Goal: Task Accomplishment & Management: Complete application form

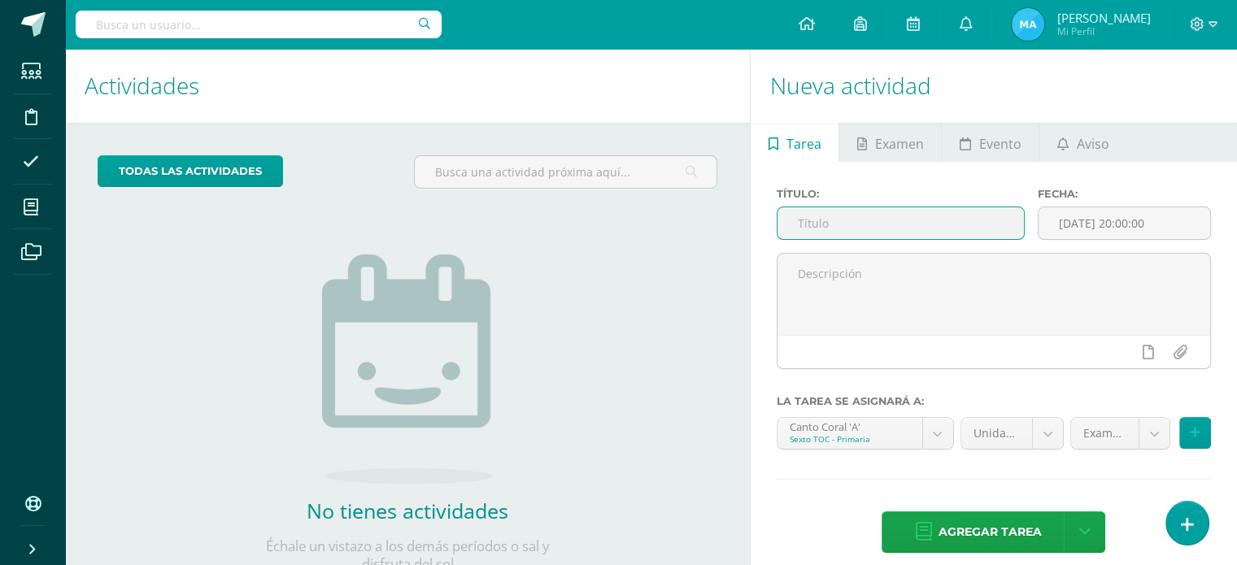
click at [813, 235] on input "text" at bounding box center [901, 223] width 247 height 32
type input "U4Q1S1"
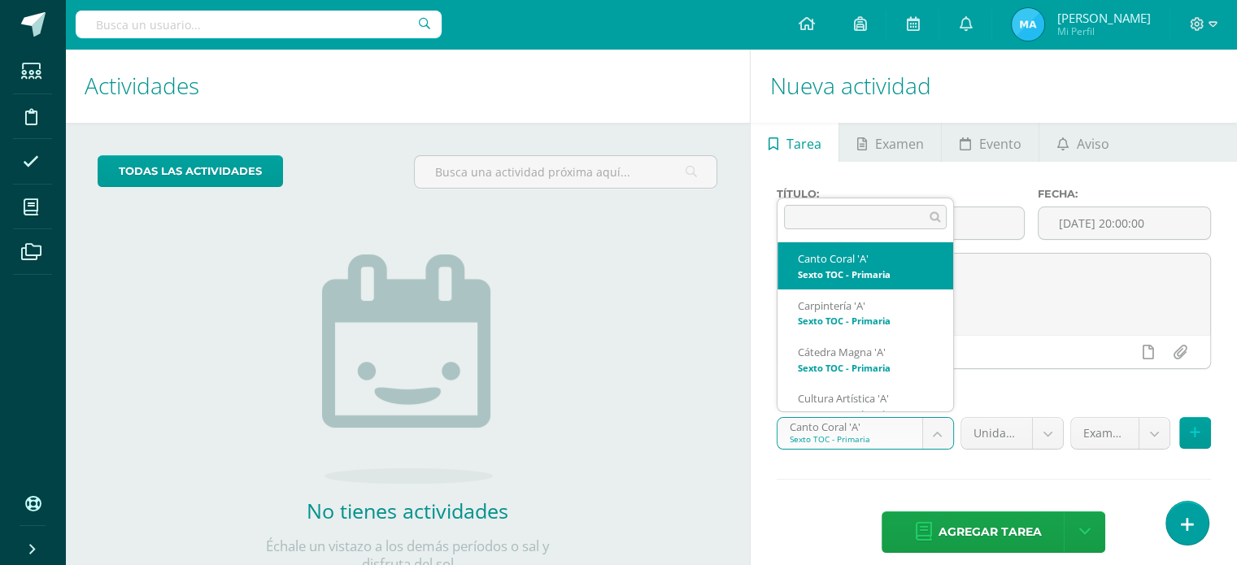
click at [940, 430] on body "Estudiantes Disciplina Asistencia Mis cursos Archivos Soporte Ayuda Reportar un…" at bounding box center [618, 282] width 1237 height 565
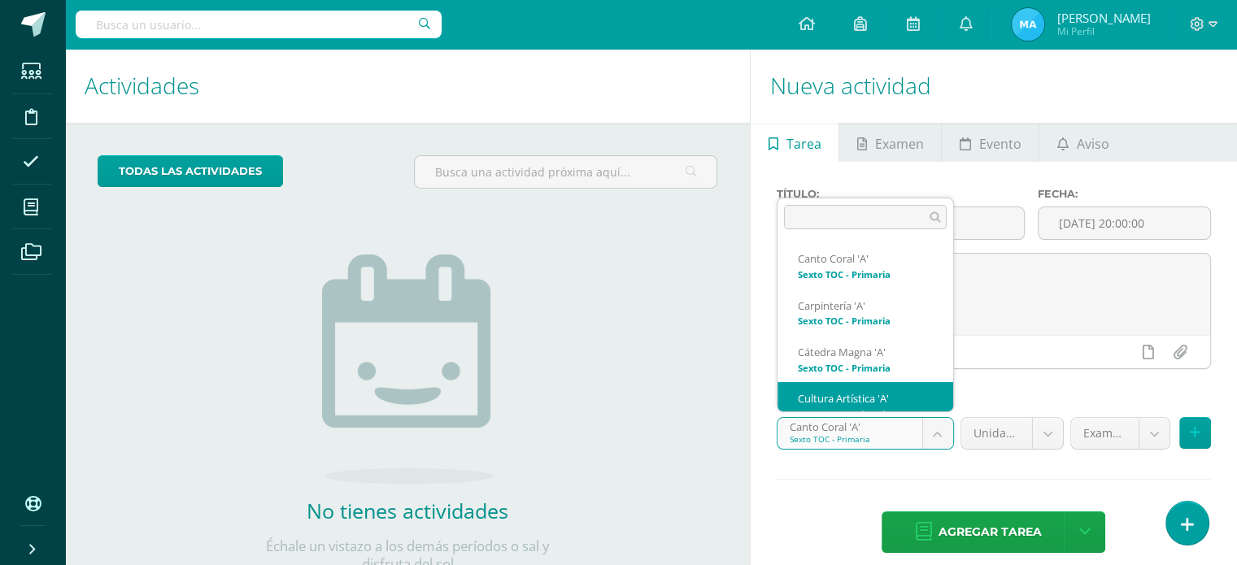
scroll to position [16, 0]
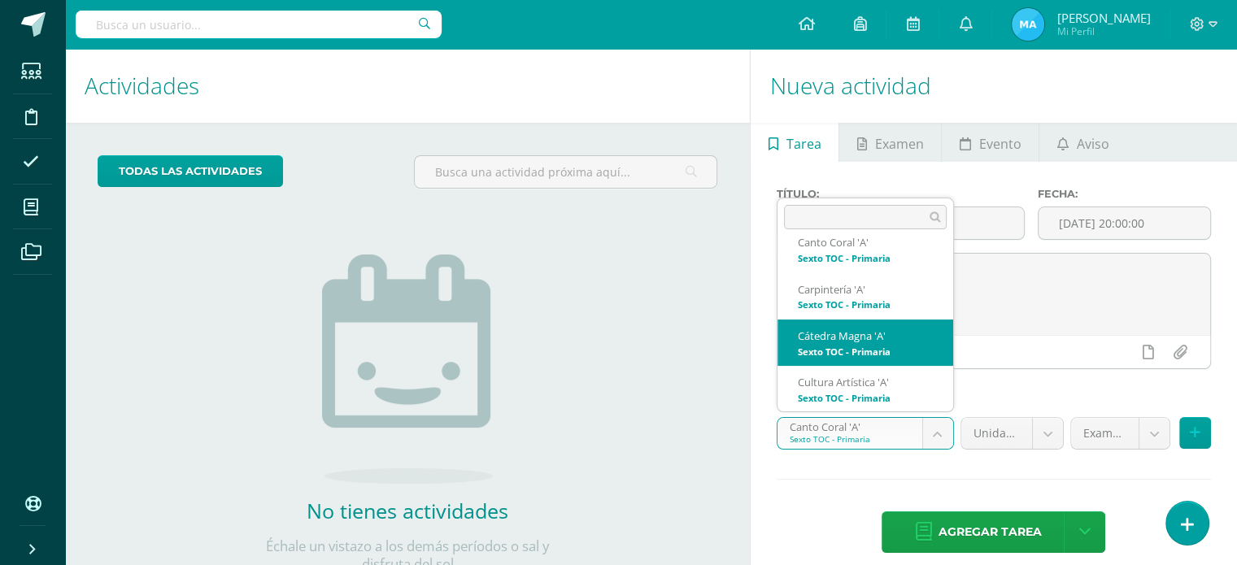
select select "139027"
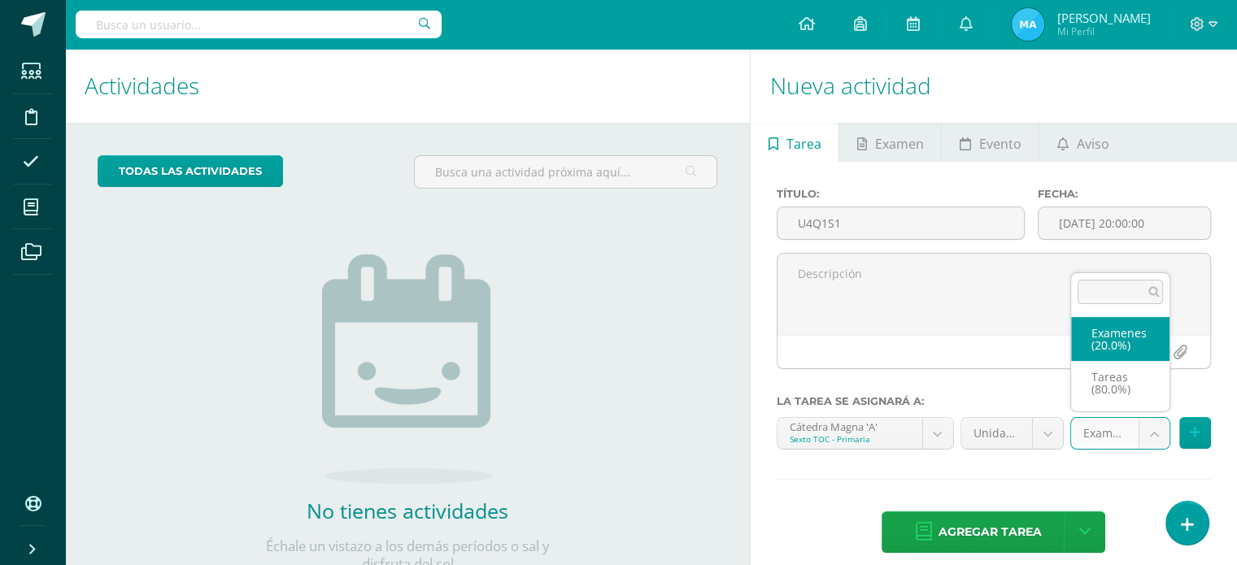
click at [1142, 436] on body "Estudiantes Disciplina Asistencia Mis cursos Archivos Soporte Ayuda Reportar un…" at bounding box center [618, 282] width 1237 height 565
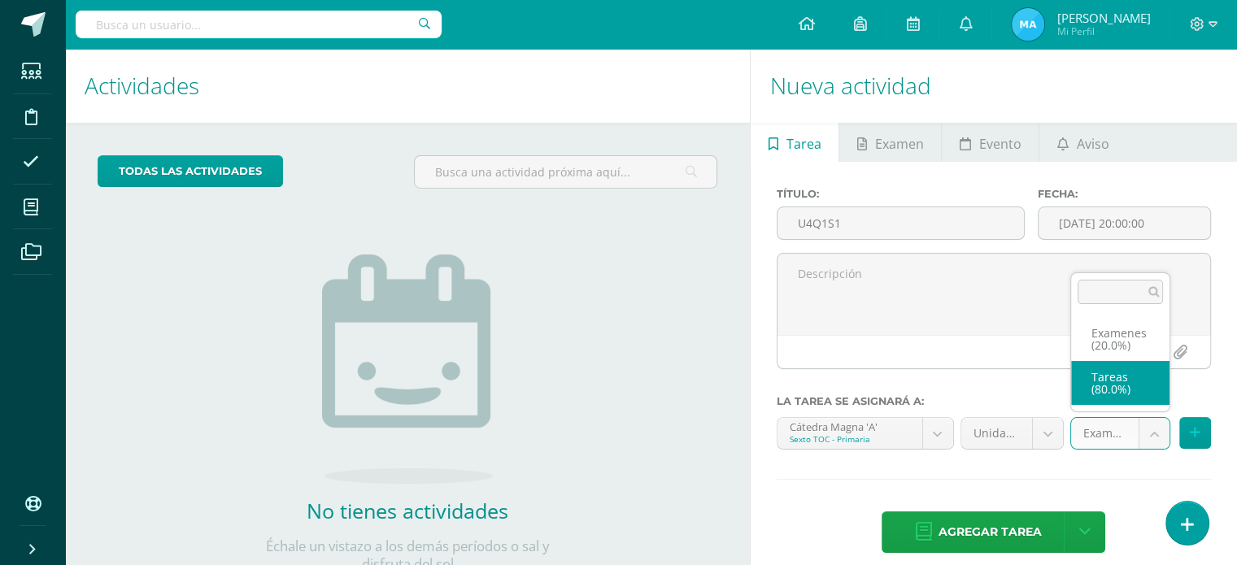
select select "139039"
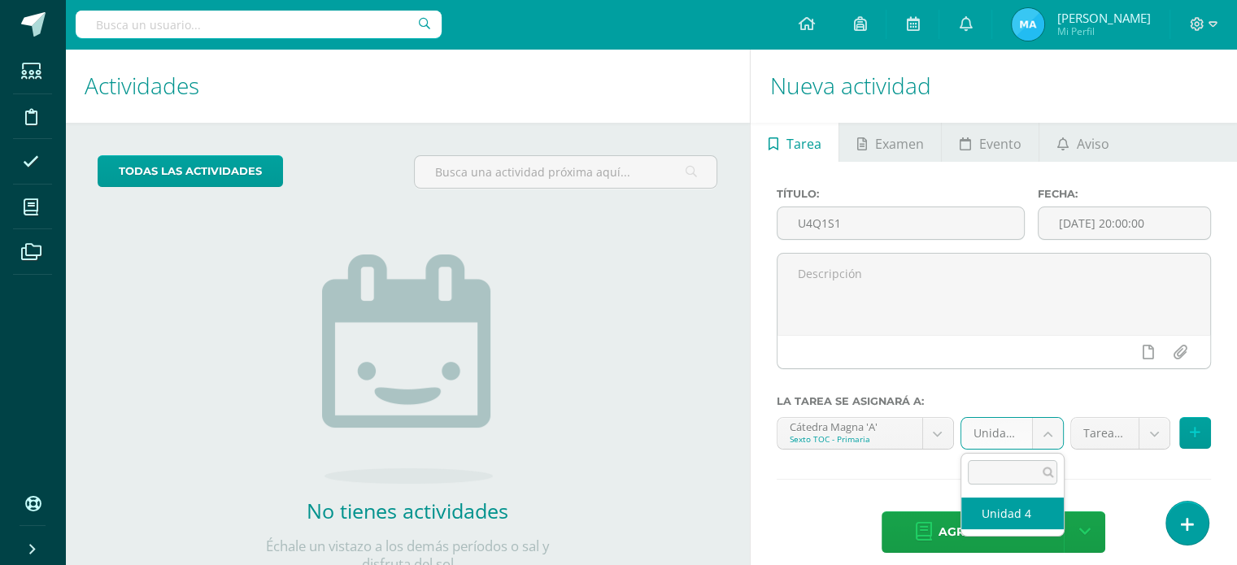
click at [1048, 432] on body "Estudiantes Disciplina Asistencia Mis cursos Archivos Soporte Ayuda Reportar un…" at bounding box center [618, 282] width 1237 height 565
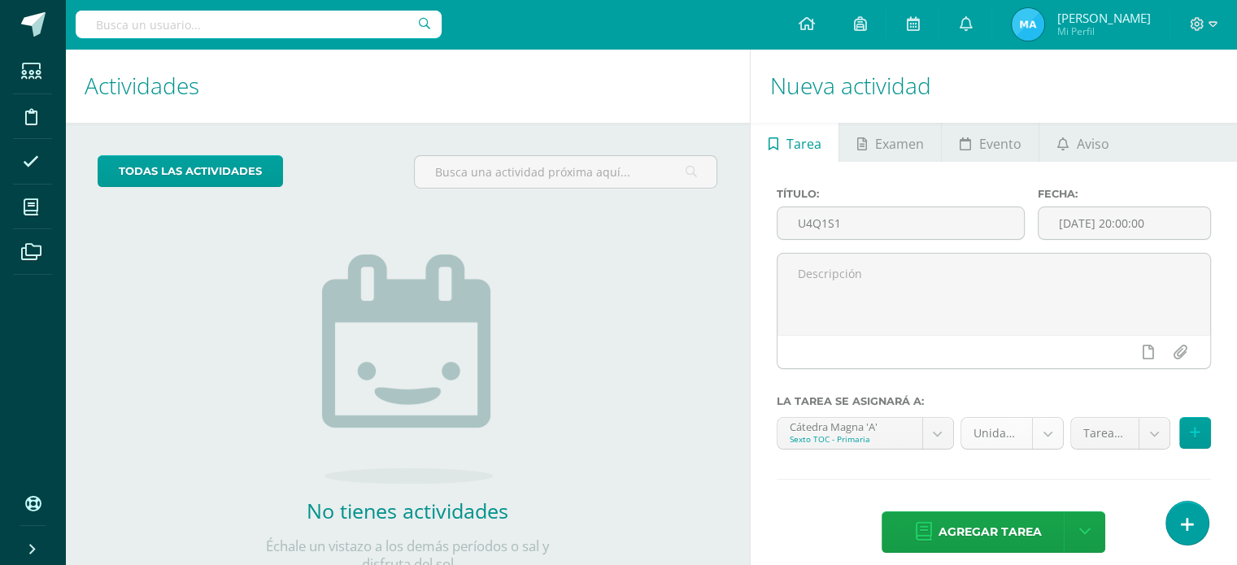
click at [1048, 432] on body "Estudiantes Disciplina Asistencia Mis cursos Archivos Soporte Ayuda Reportar un…" at bounding box center [618, 282] width 1237 height 565
click at [1202, 439] on button at bounding box center [1196, 433] width 32 height 32
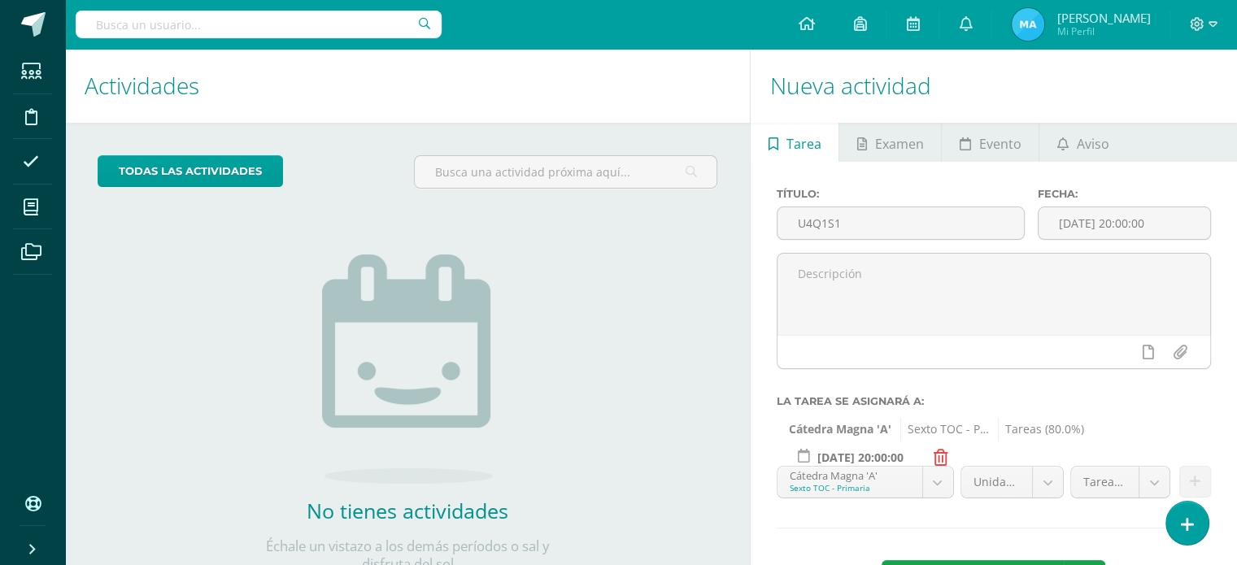
scroll to position [65, 0]
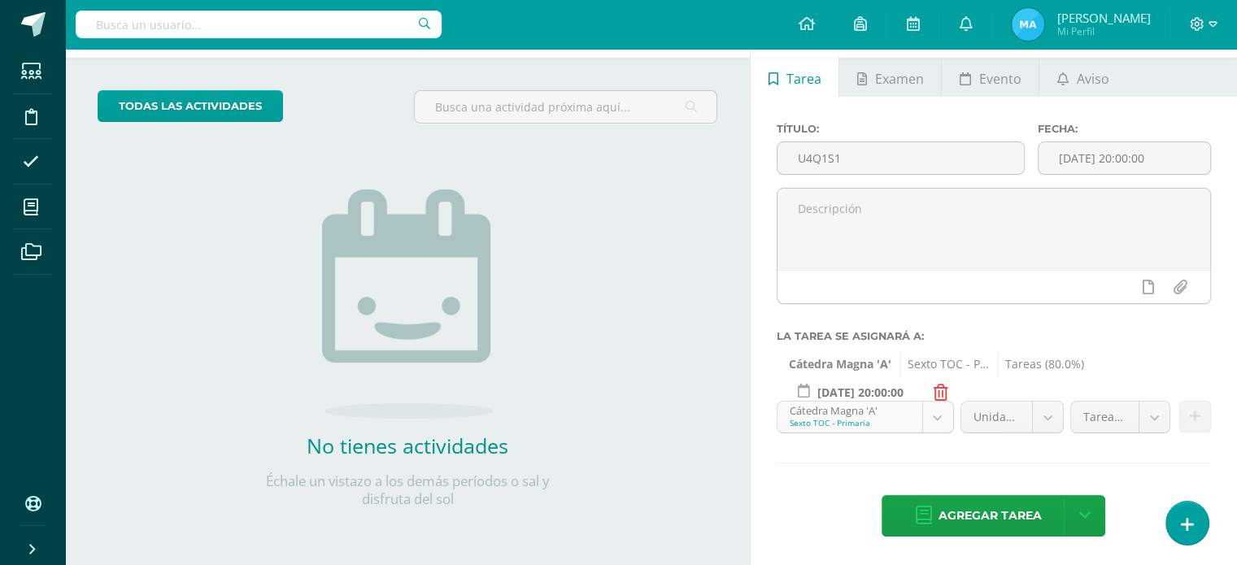
click at [941, 416] on body "Estudiantes Disciplina Asistencia Mis cursos Archivos Soporte Ayuda Reportar un…" at bounding box center [618, 217] width 1237 height 565
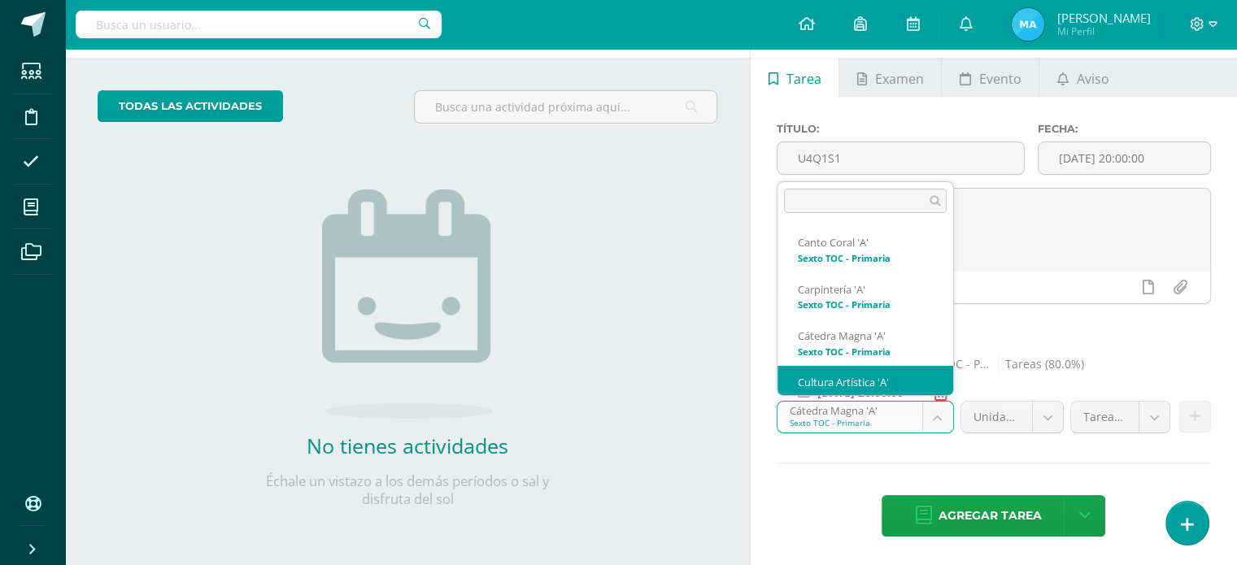
scroll to position [16, 0]
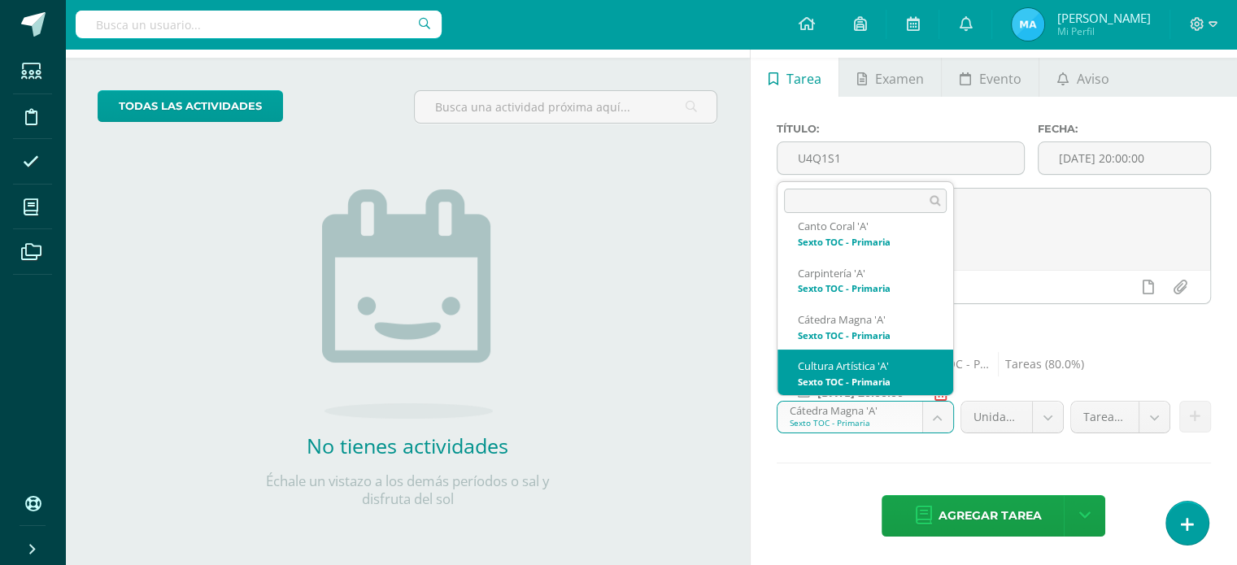
select select "138988"
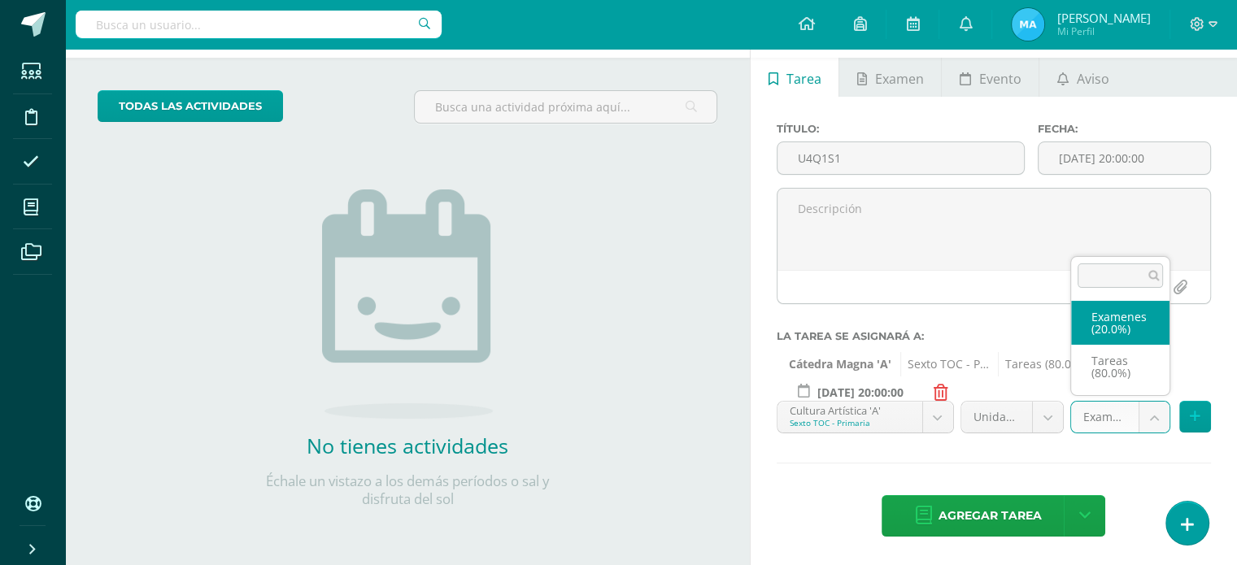
click at [1159, 419] on body "Estudiantes Disciplina Asistencia Mis cursos Archivos Soporte Ayuda Reportar un…" at bounding box center [618, 217] width 1237 height 565
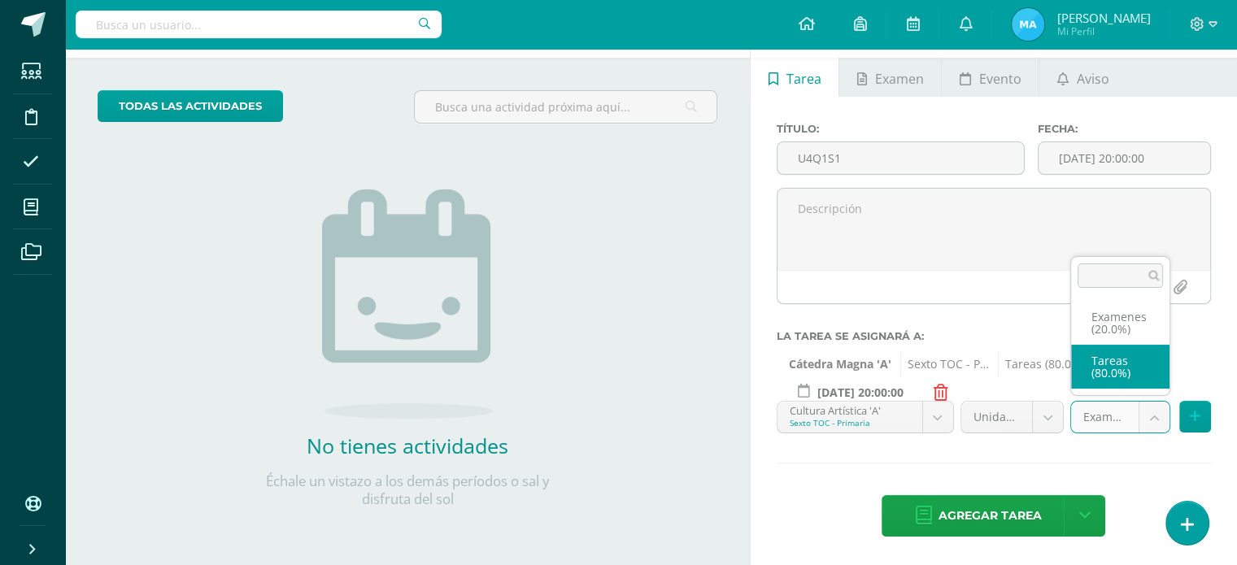
select select "139000"
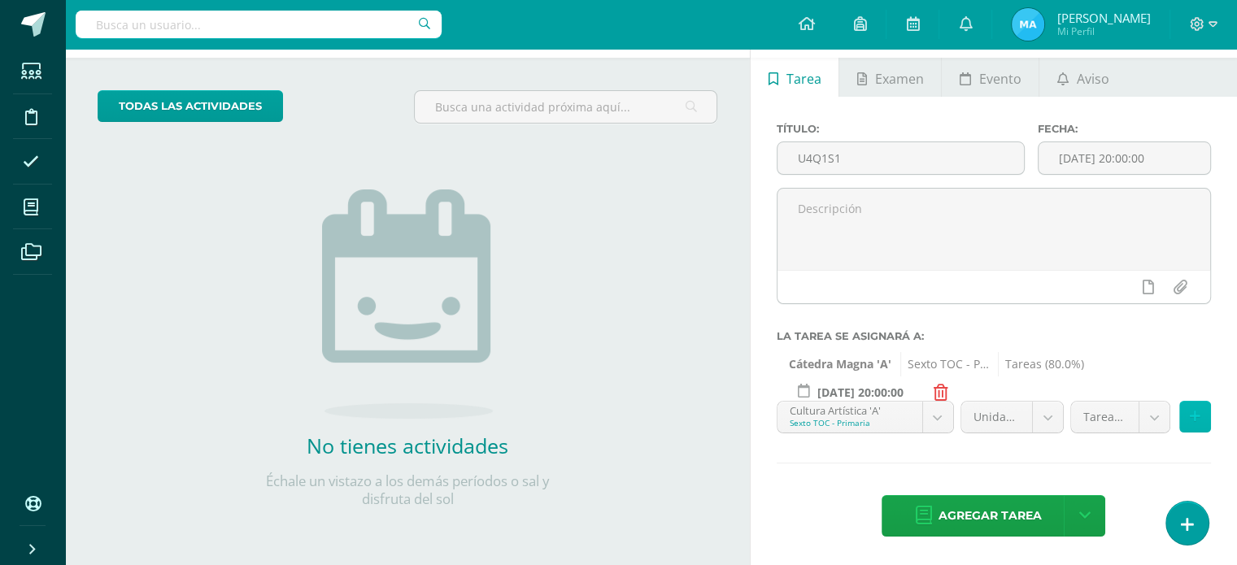
click at [1203, 412] on button at bounding box center [1196, 417] width 32 height 32
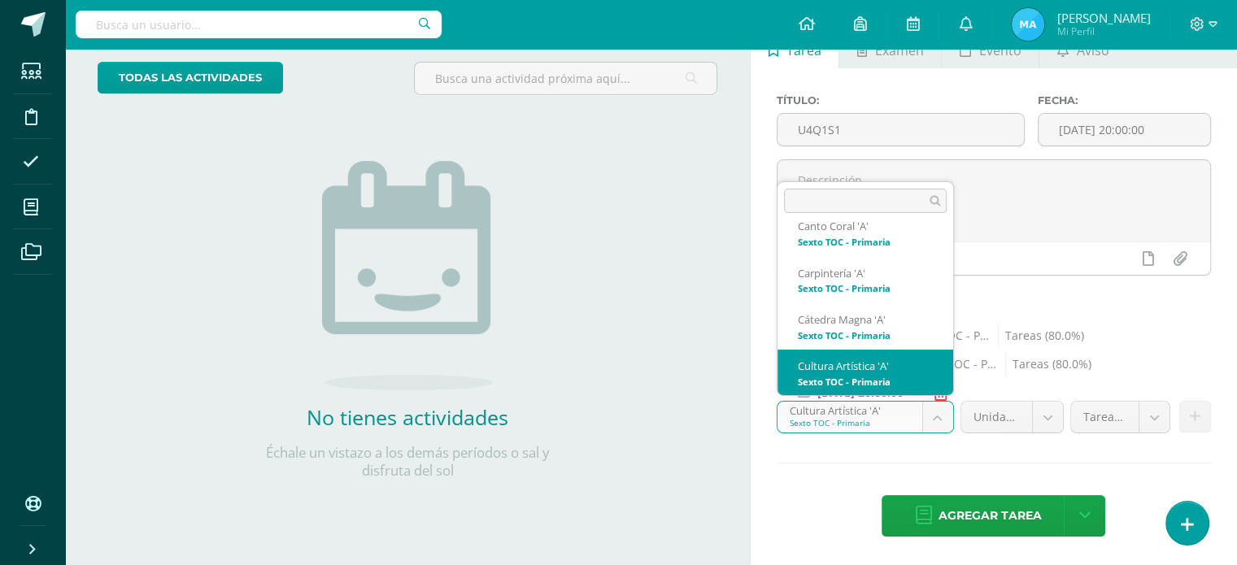
click at [931, 419] on body "Estudiantes Disciplina Asistencia Mis cursos Archivos Soporte Ayuda Reportar un…" at bounding box center [618, 188] width 1237 height 565
select select "138910"
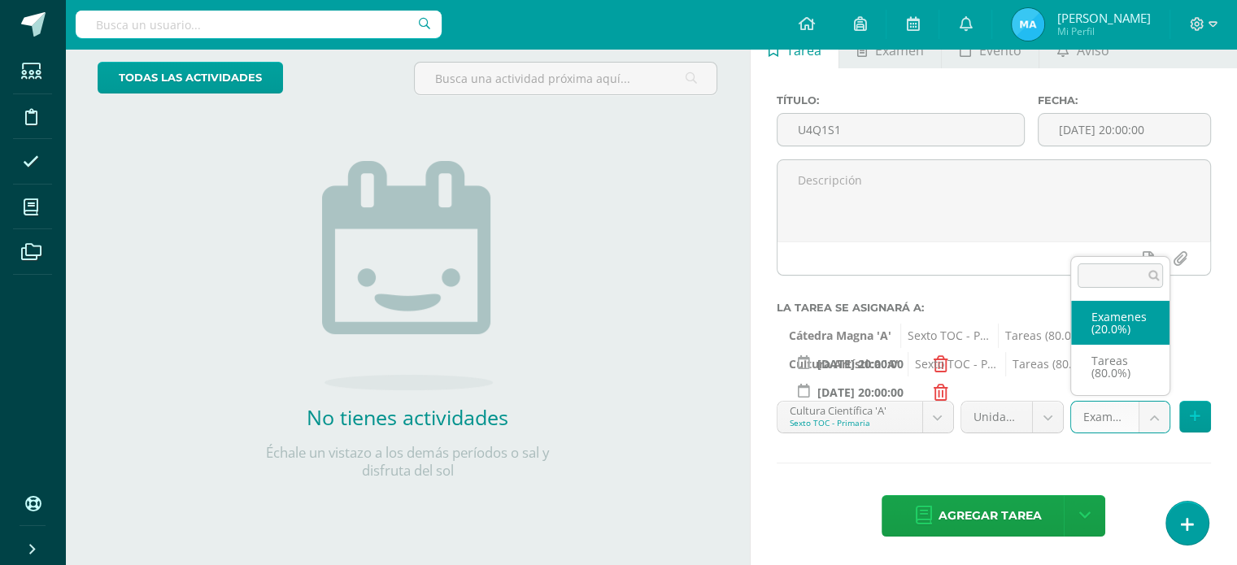
click at [1153, 417] on body "Estudiantes Disciplina Asistencia Mis cursos Archivos Soporte Ayuda Reportar un…" at bounding box center [618, 188] width 1237 height 565
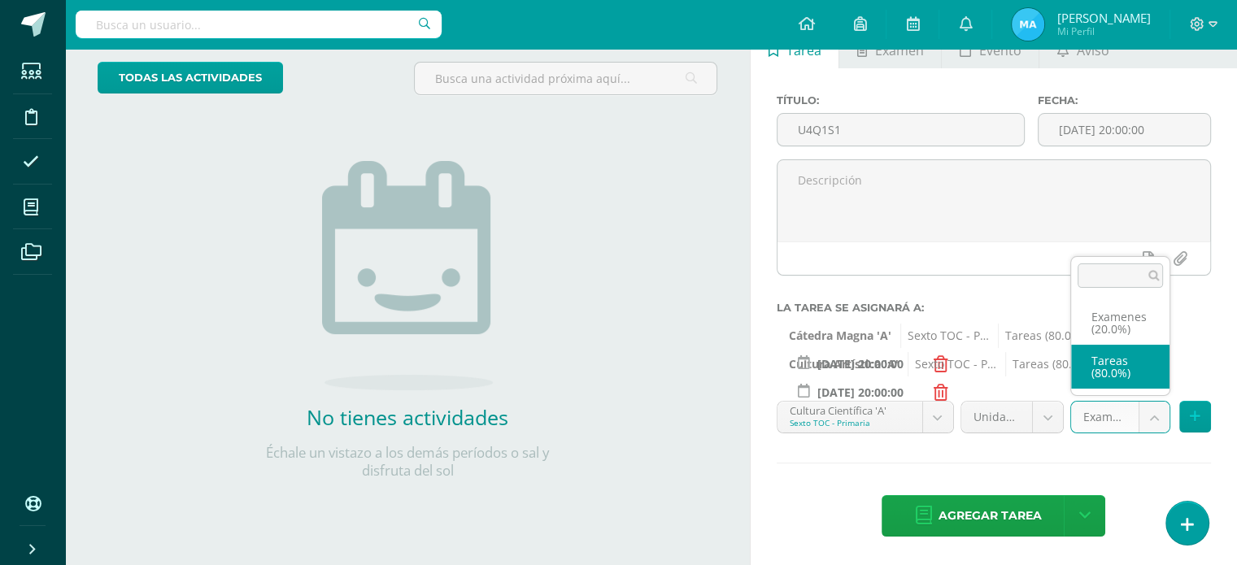
select select "138922"
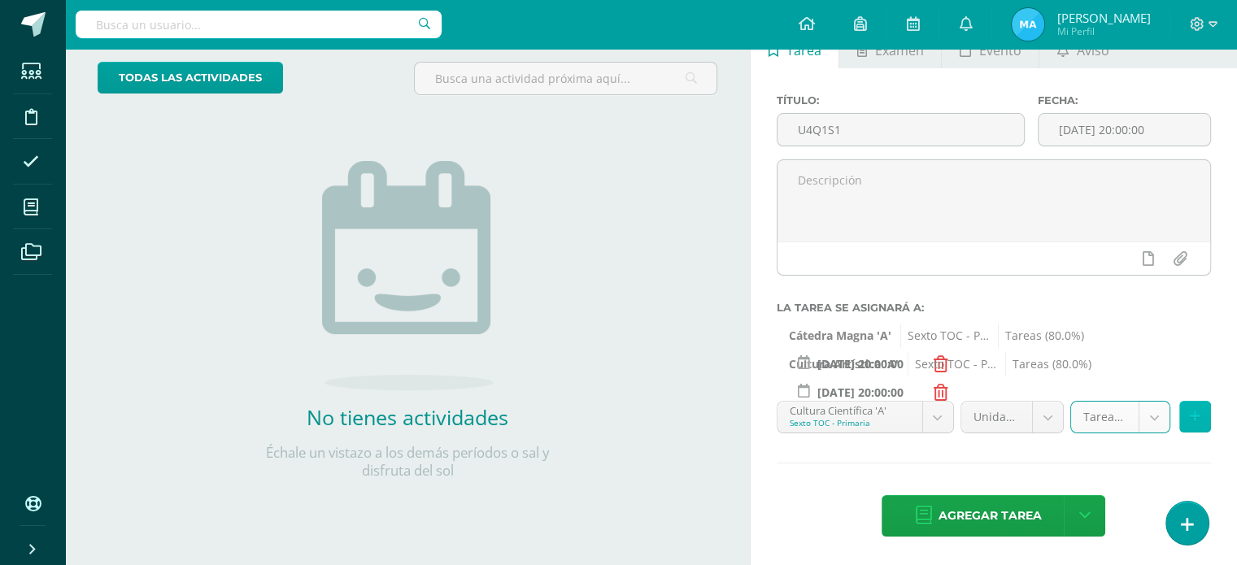
click at [1184, 416] on button at bounding box center [1196, 417] width 32 height 32
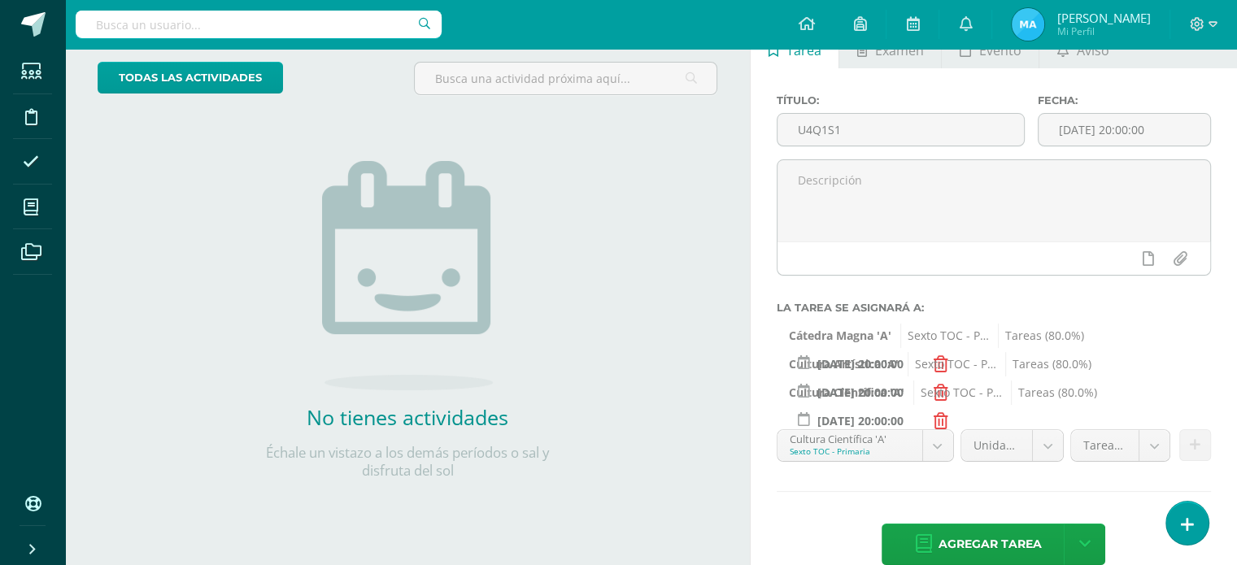
scroll to position [121, 0]
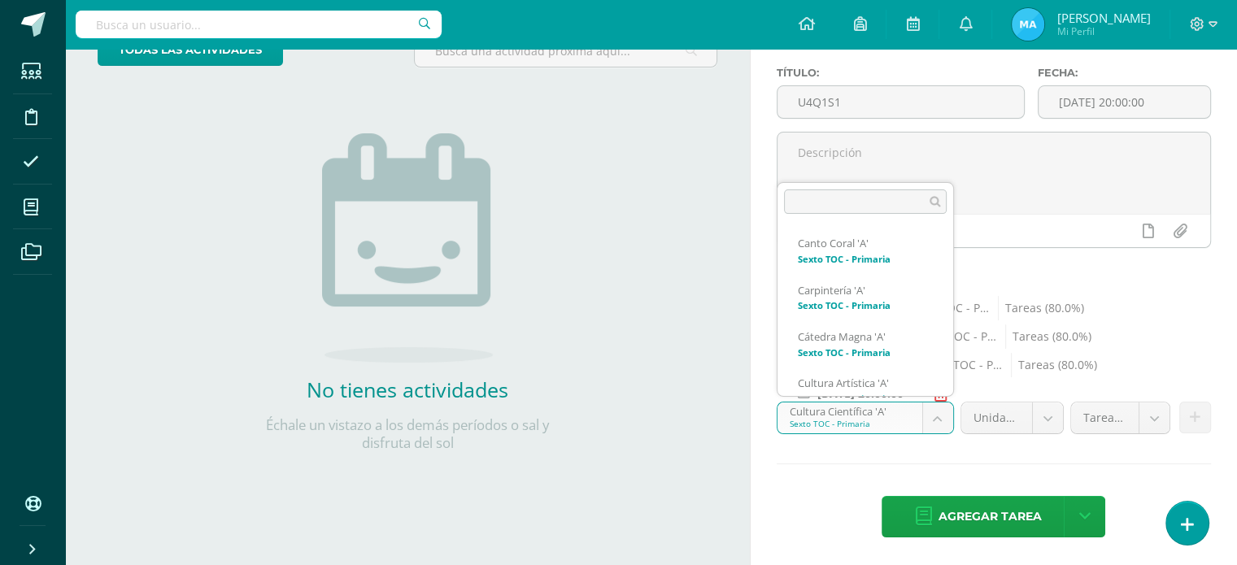
click at [941, 408] on body "Estudiantes Disciplina Asistencia Mis cursos Archivos Soporte Ayuda Reportar un…" at bounding box center [618, 161] width 1237 height 565
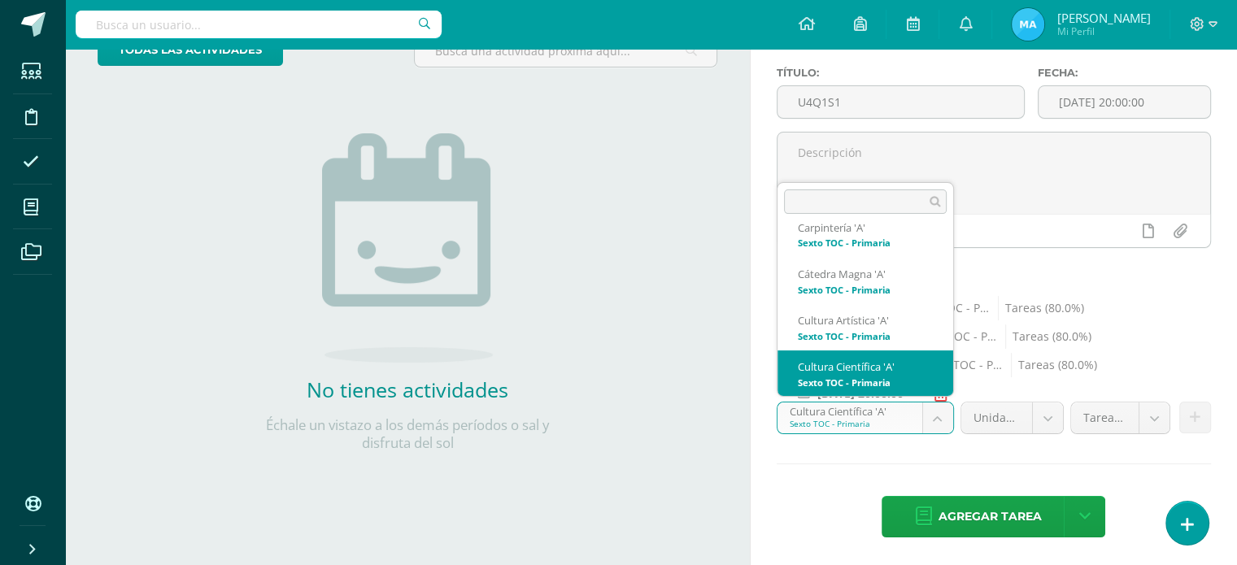
scroll to position [123, 0]
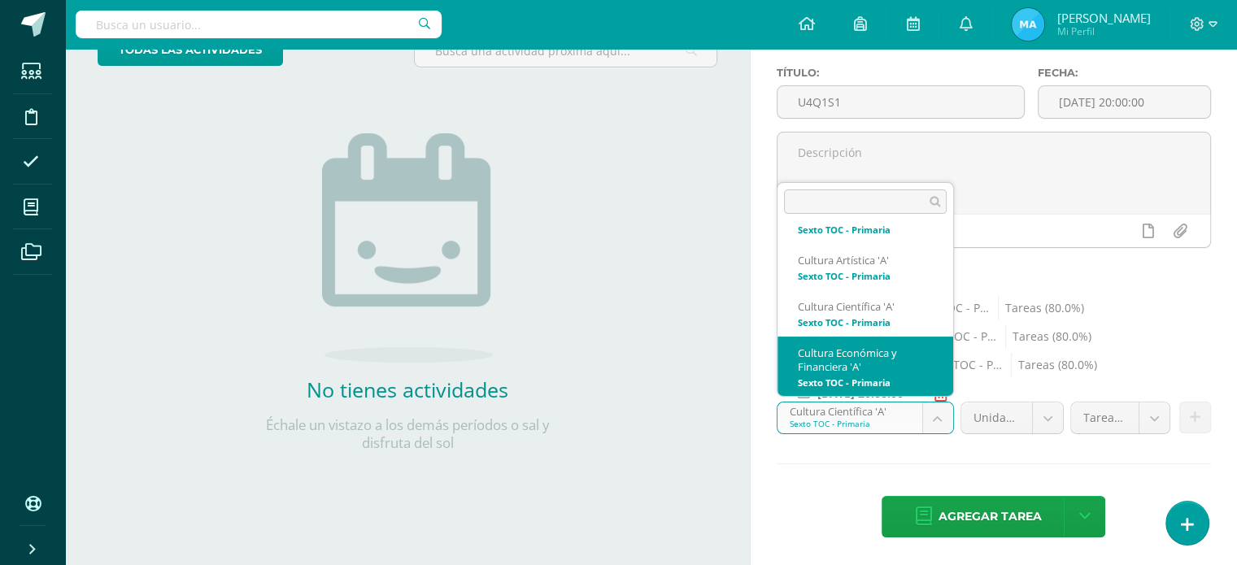
select select "139053"
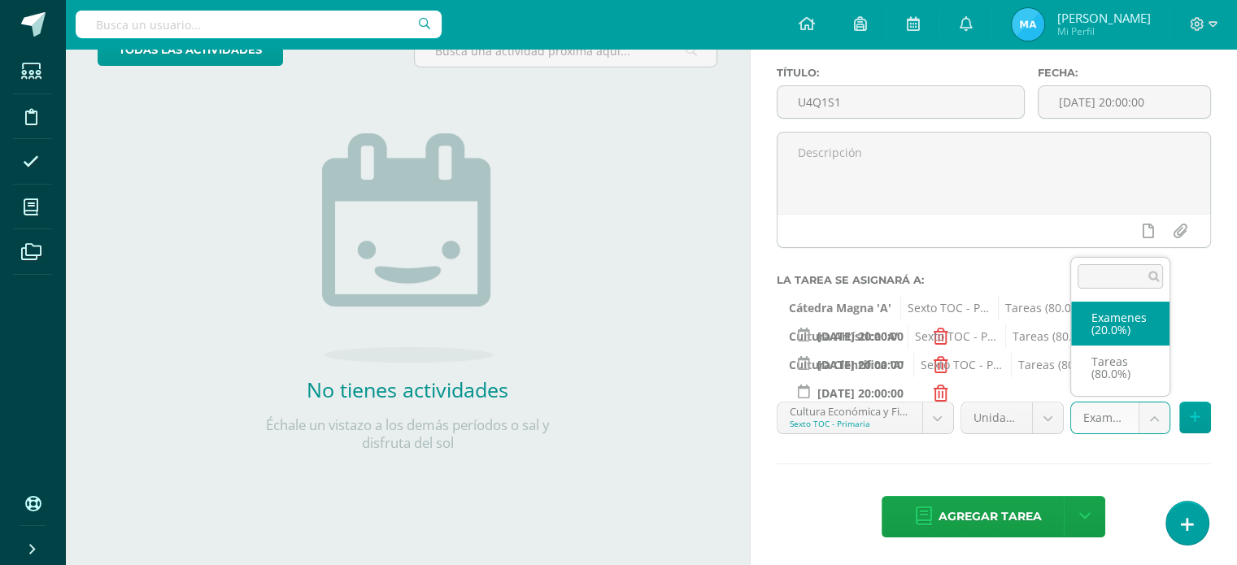
click at [1147, 416] on body "Estudiantes Disciplina Asistencia Mis cursos Archivos Soporte Ayuda Reportar un…" at bounding box center [618, 161] width 1237 height 565
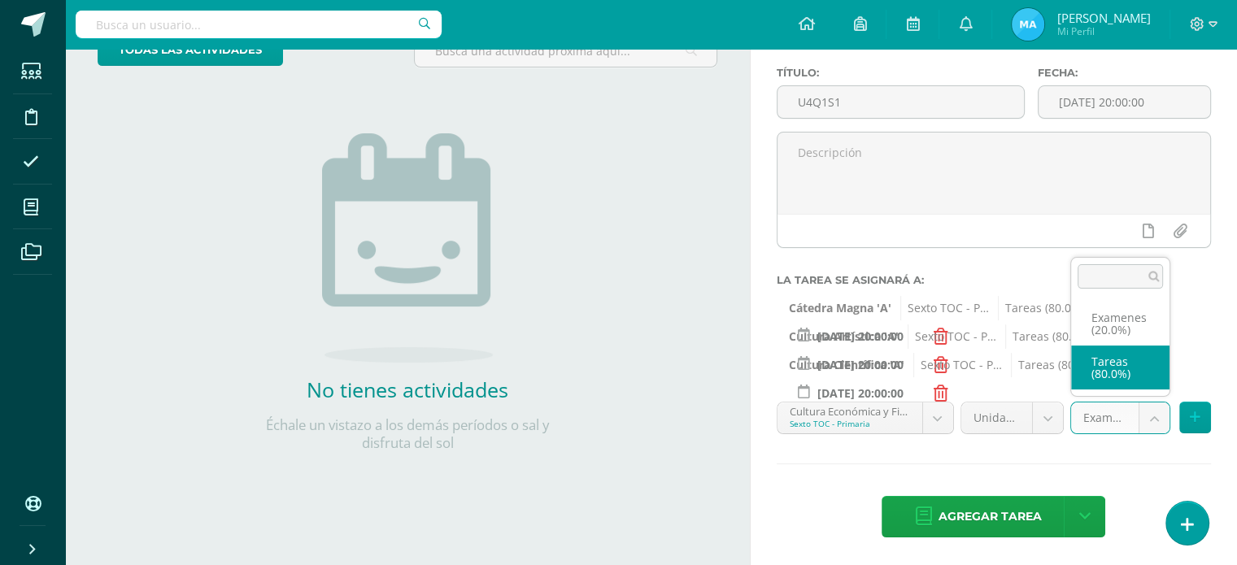
select select "139065"
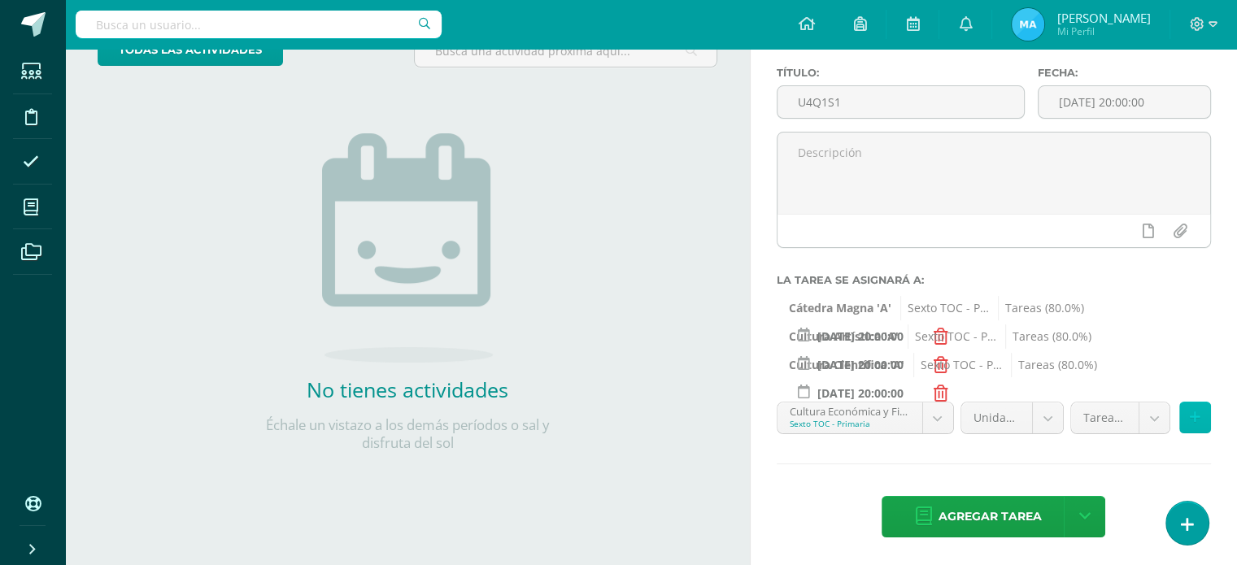
click at [1201, 411] on button at bounding box center [1196, 418] width 32 height 32
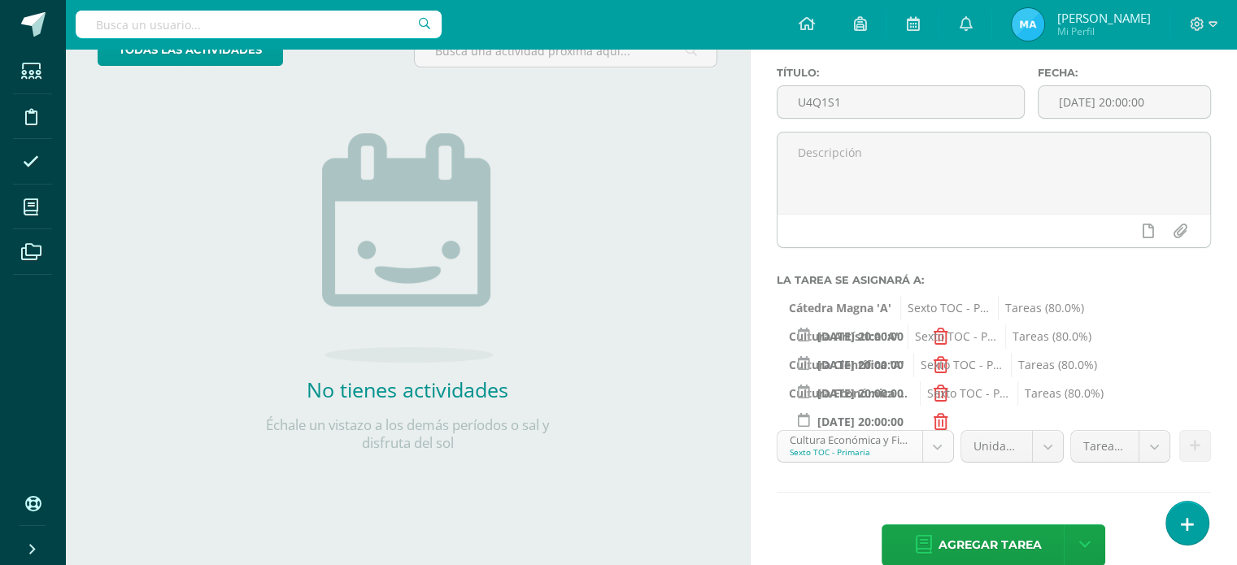
click at [937, 444] on body "Estudiantes Disciplina Asistencia Mis cursos Archivos Soporte Ayuda Reportar un…" at bounding box center [618, 161] width 1237 height 565
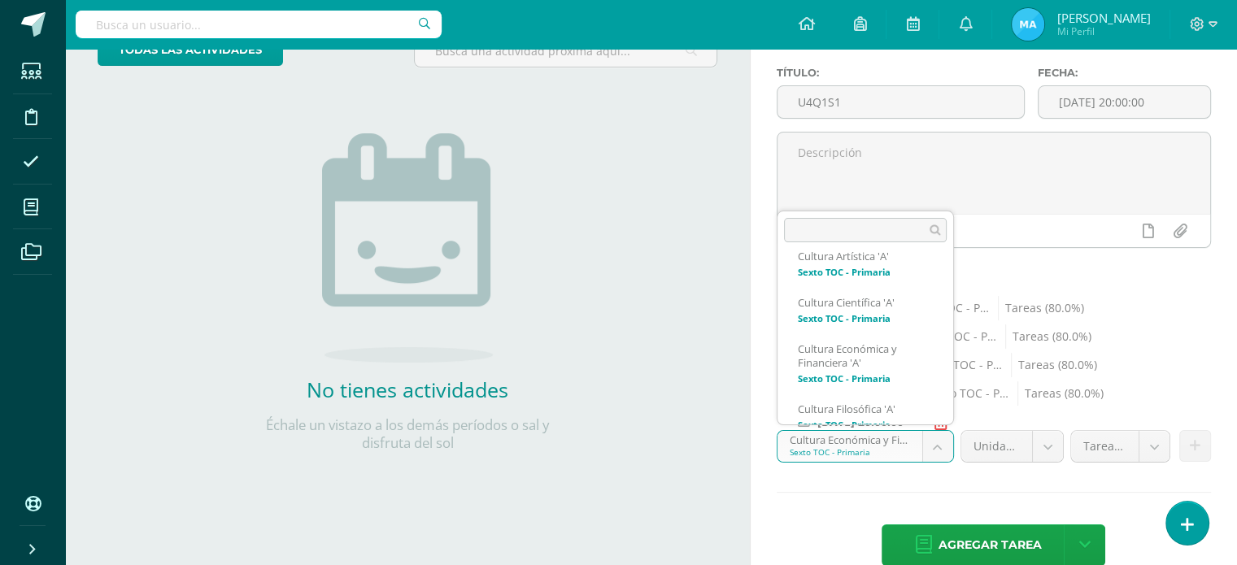
scroll to position [169, 0]
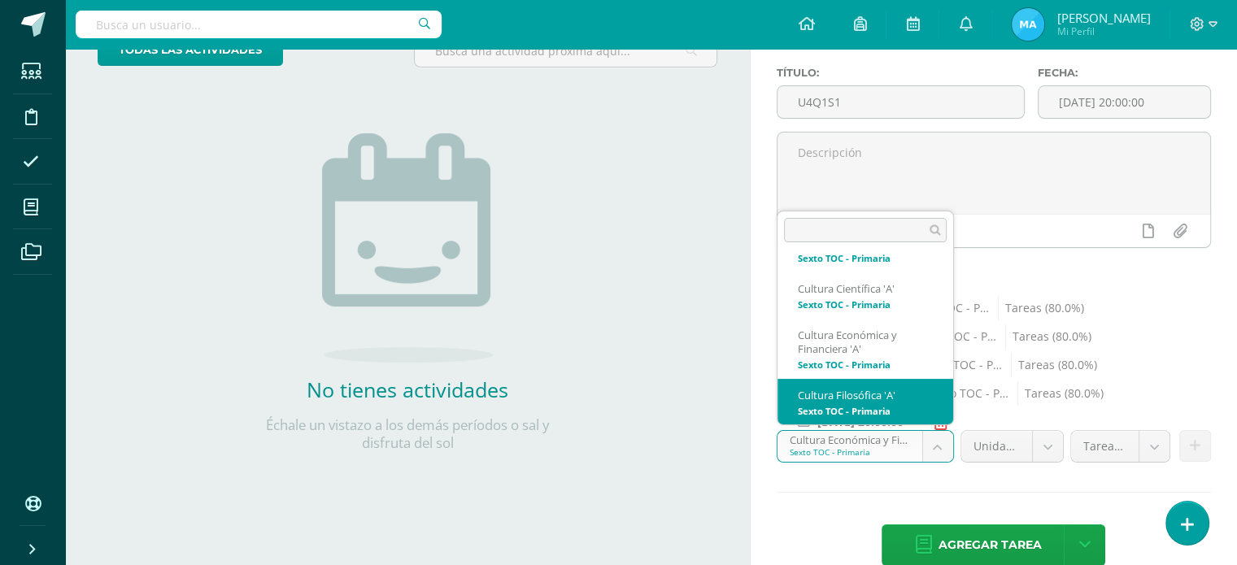
select select "138897"
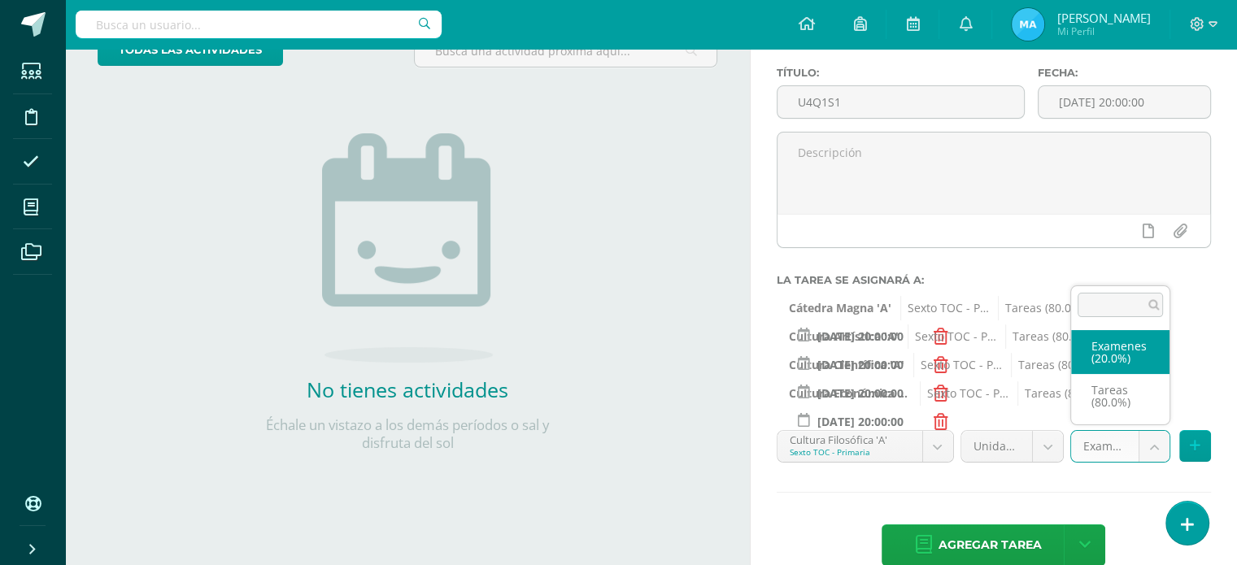
click at [1163, 444] on body "Estudiantes Disciplina Asistencia Mis cursos Archivos Soporte Ayuda Reportar un…" at bounding box center [618, 161] width 1237 height 565
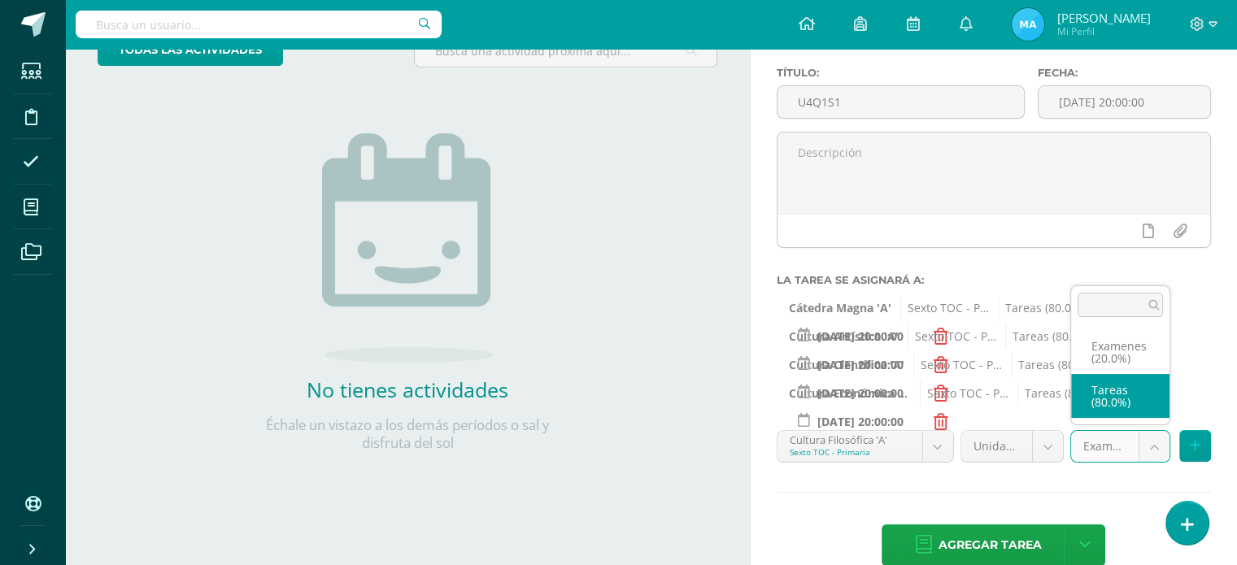
select select "138909"
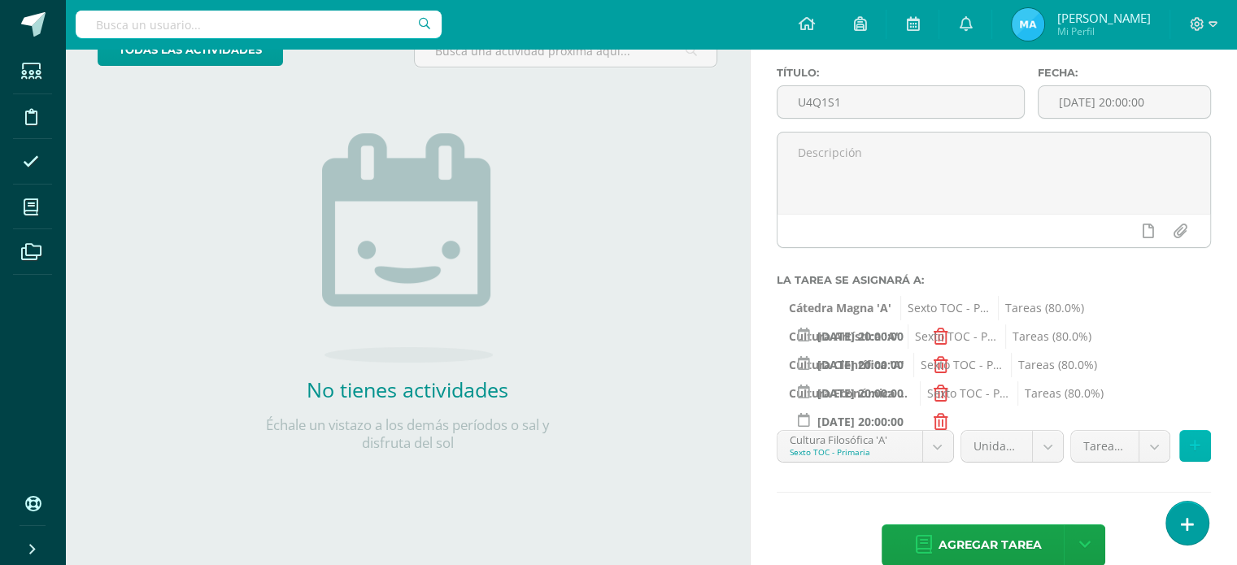
click at [1191, 448] on icon at bounding box center [1195, 446] width 11 height 14
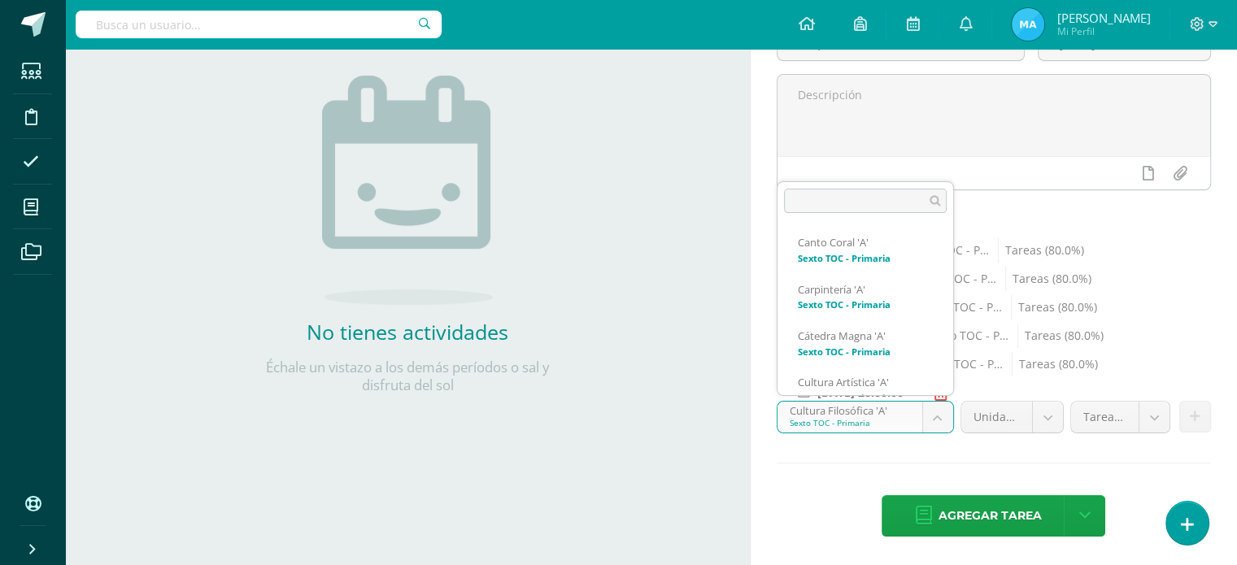
click at [937, 386] on body "Estudiantes Disciplina Asistencia Mis cursos Archivos Soporte Ayuda Reportar un…" at bounding box center [618, 103] width 1237 height 565
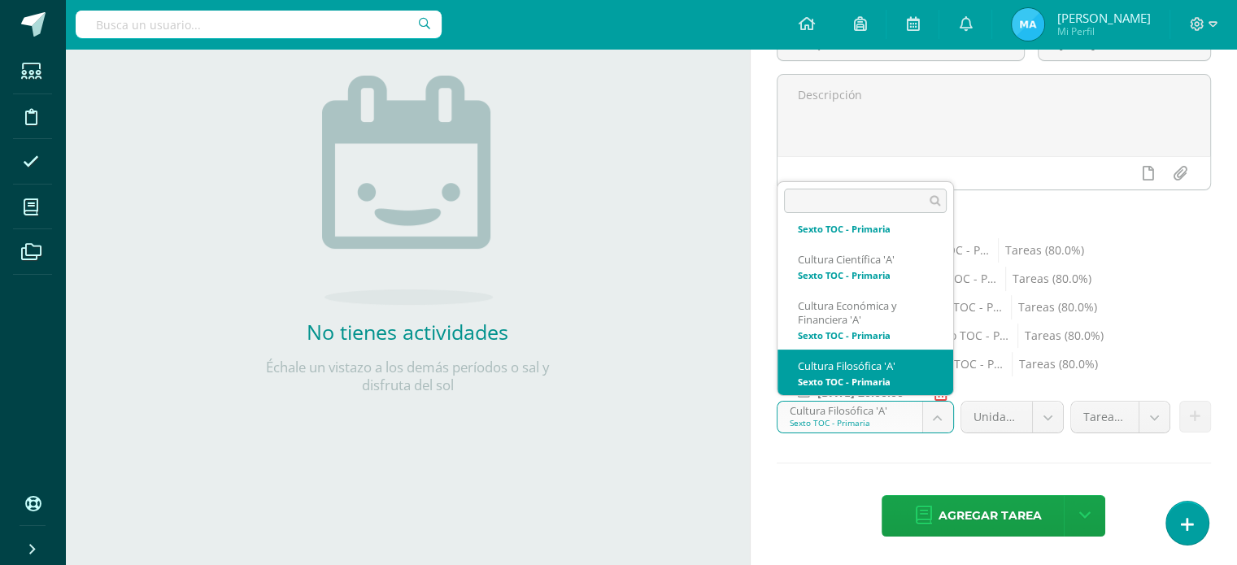
scroll to position [216, 0]
select select "138962"
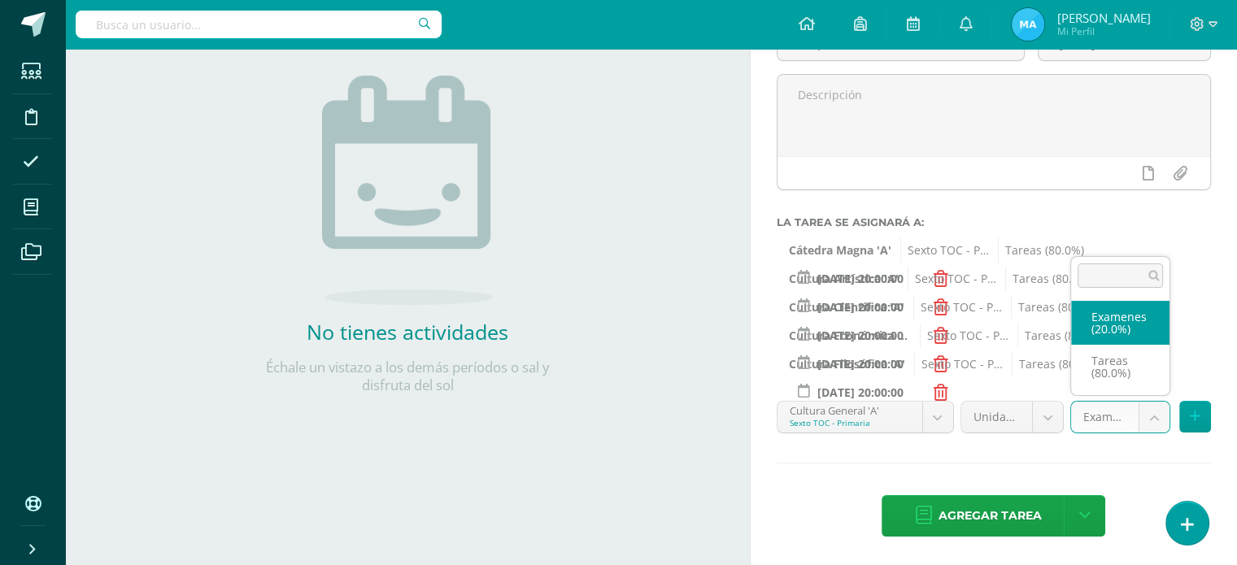
click at [1155, 386] on body "Estudiantes Disciplina Asistencia Mis cursos Archivos Soporte Ayuda Reportar un…" at bounding box center [618, 103] width 1237 height 565
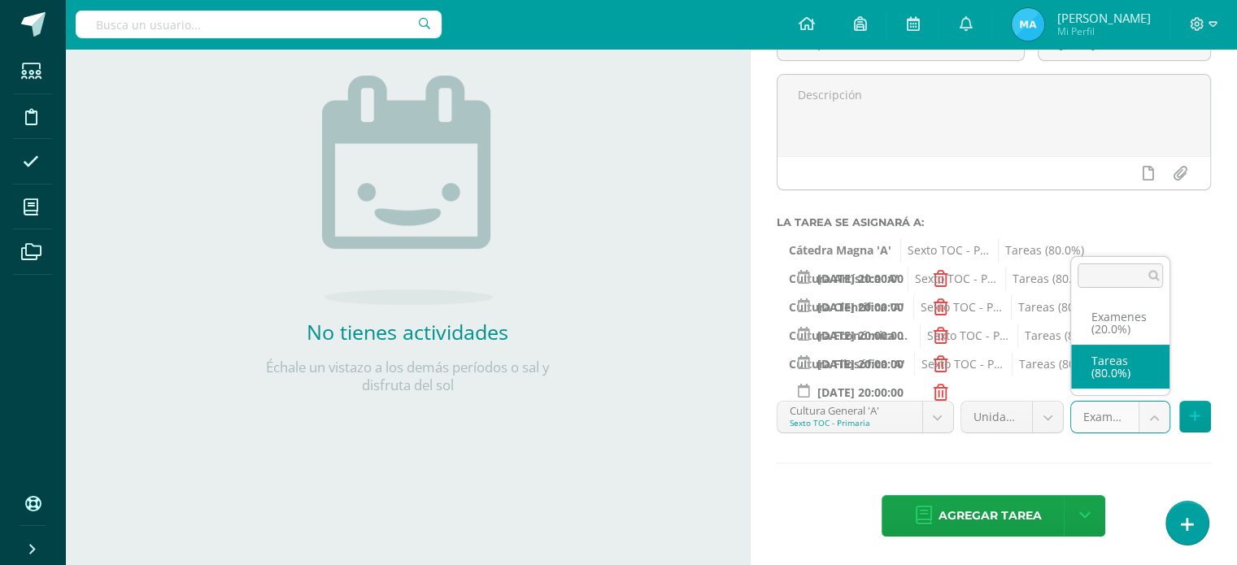
select select "138974"
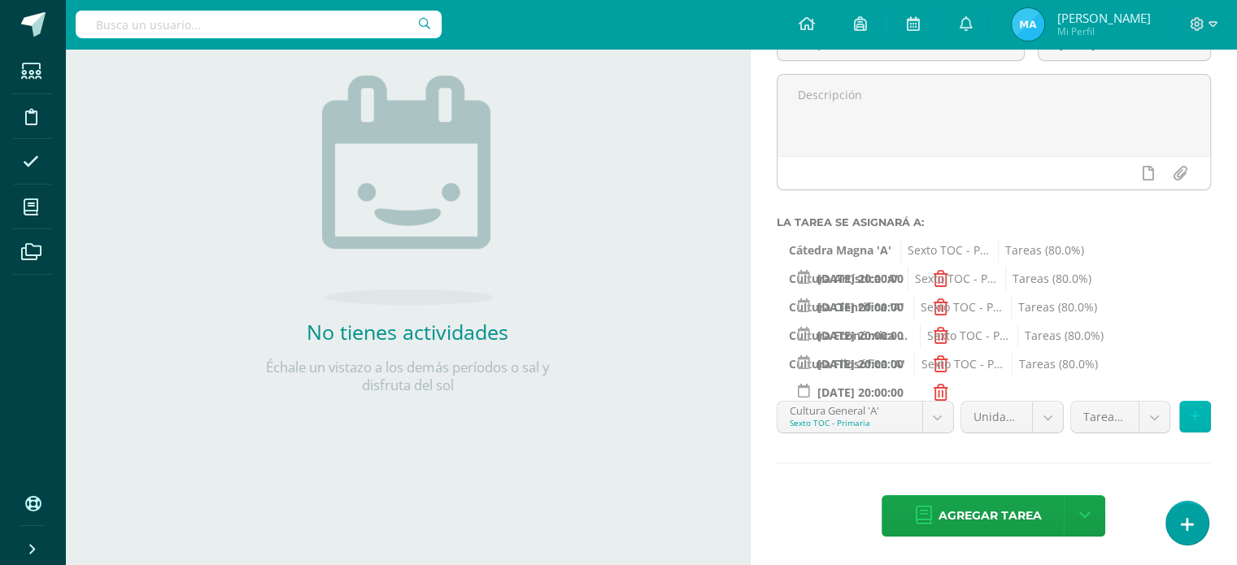
click at [1194, 412] on icon at bounding box center [1195, 417] width 11 height 14
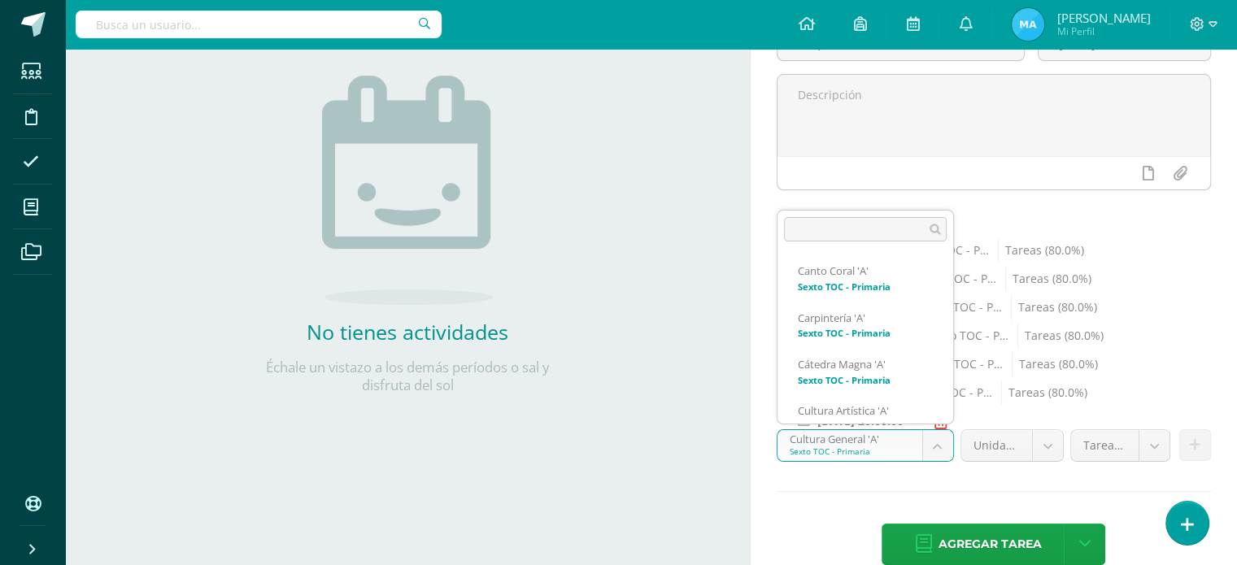
click at [931, 386] on body "Estudiantes Disciplina Asistencia Mis cursos Archivos Soporte Ayuda Reportar un…" at bounding box center [618, 103] width 1237 height 565
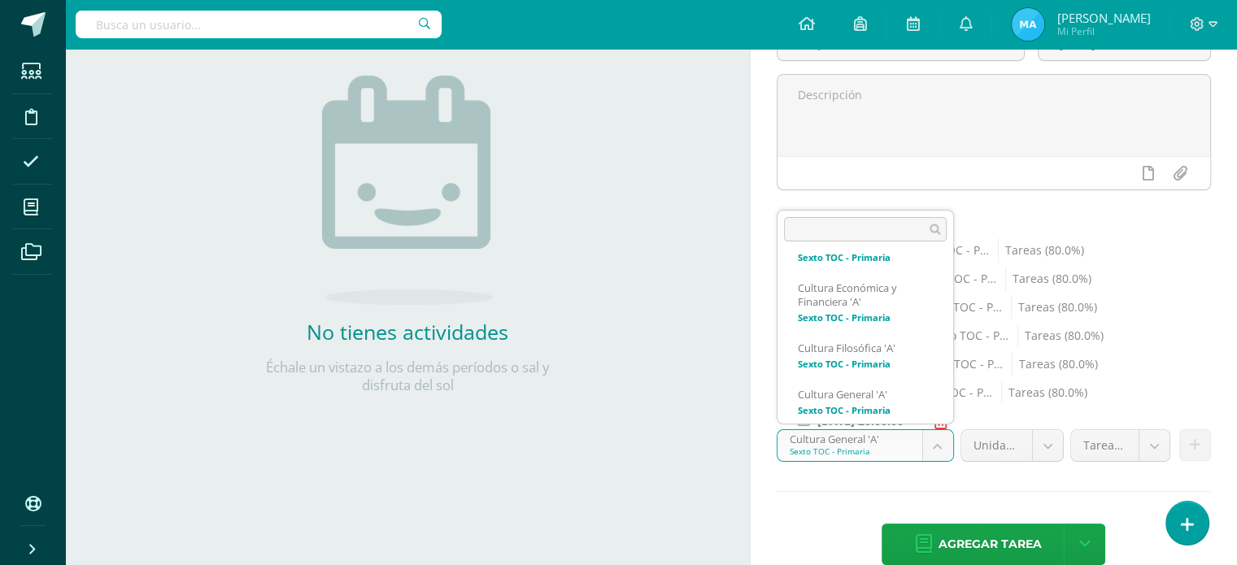
scroll to position [262, 0]
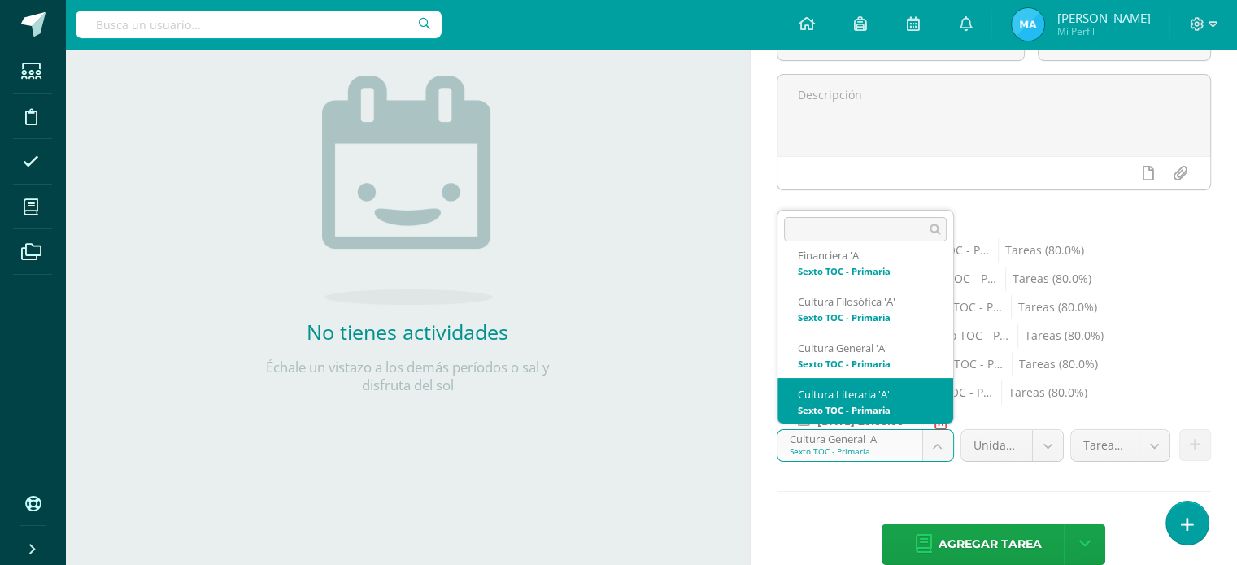
select select "139040"
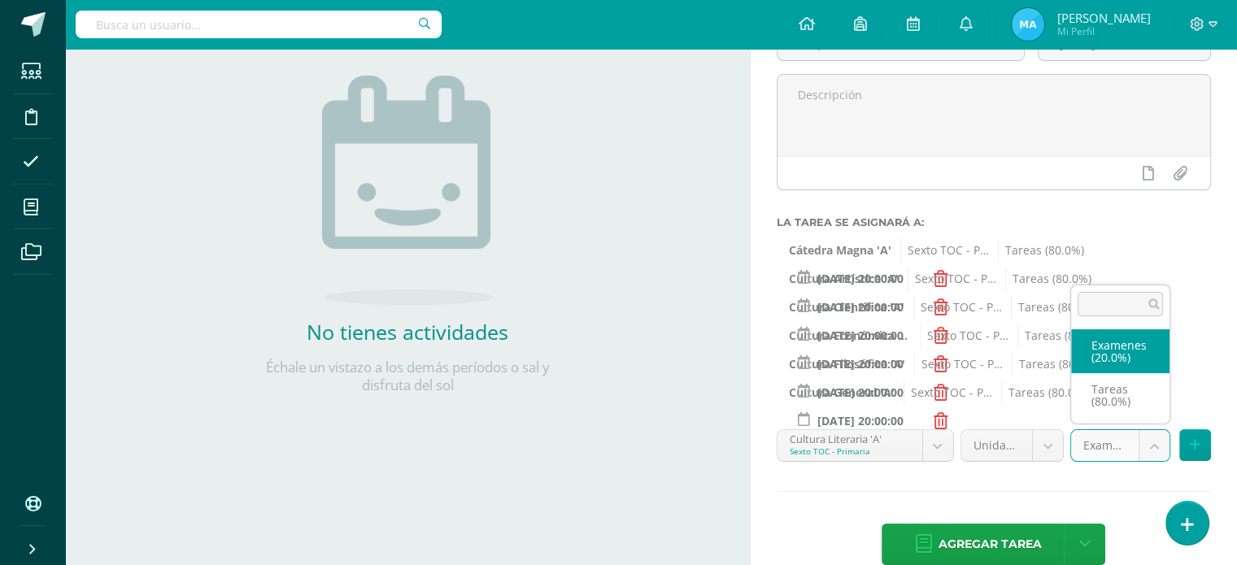
click at [1155, 386] on body "Estudiantes Disciplina Asistencia Mis cursos Archivos Soporte Ayuda Reportar un…" at bounding box center [618, 103] width 1237 height 565
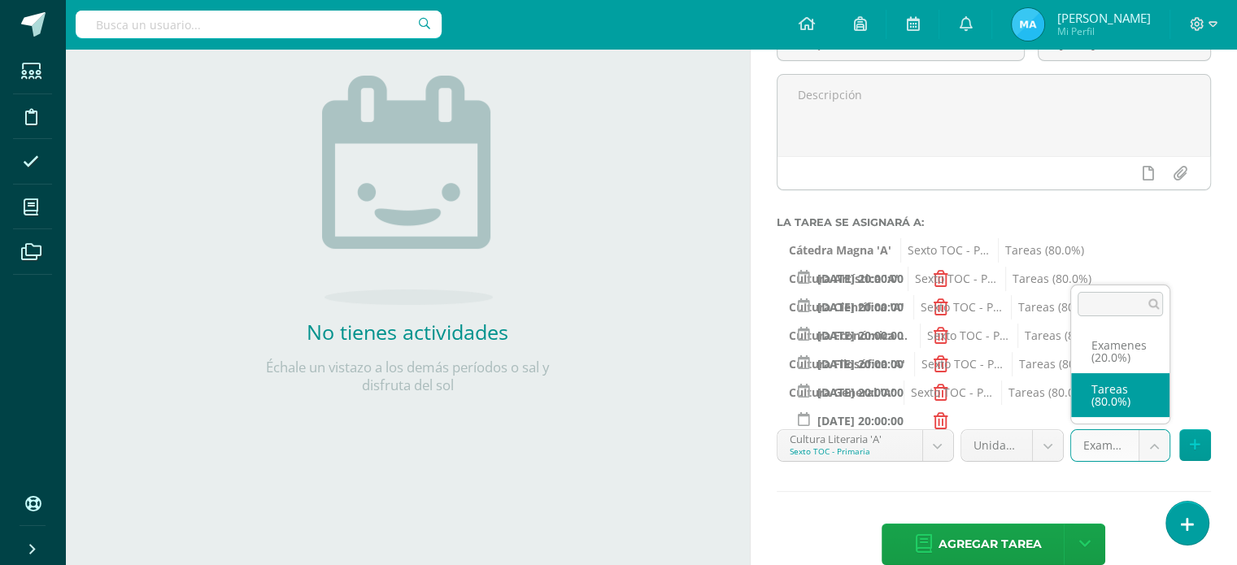
select select "139052"
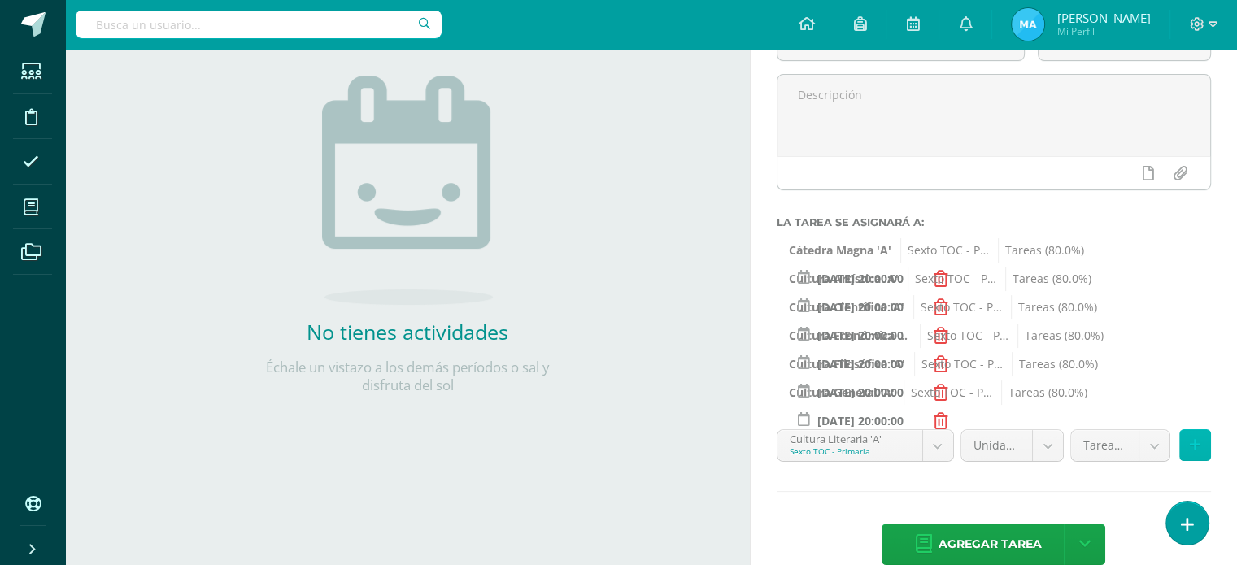
click at [1200, 437] on button at bounding box center [1196, 446] width 32 height 32
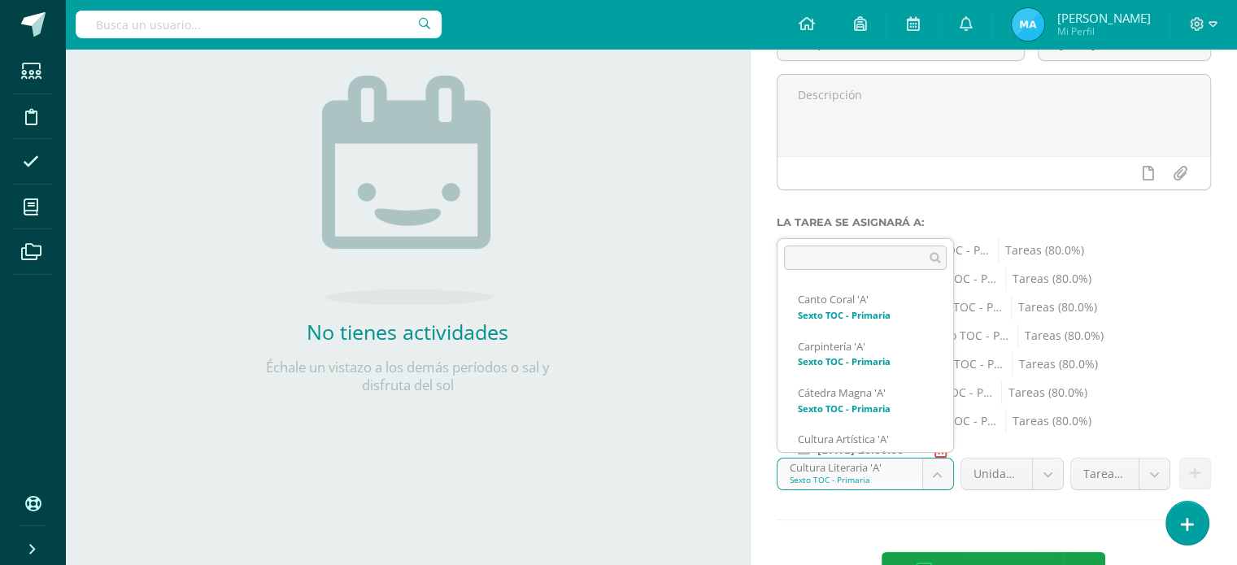
click at [938, 386] on body "Estudiantes Disciplina Asistencia Mis cursos Archivos Soporte Ayuda Reportar un…" at bounding box center [618, 103] width 1237 height 565
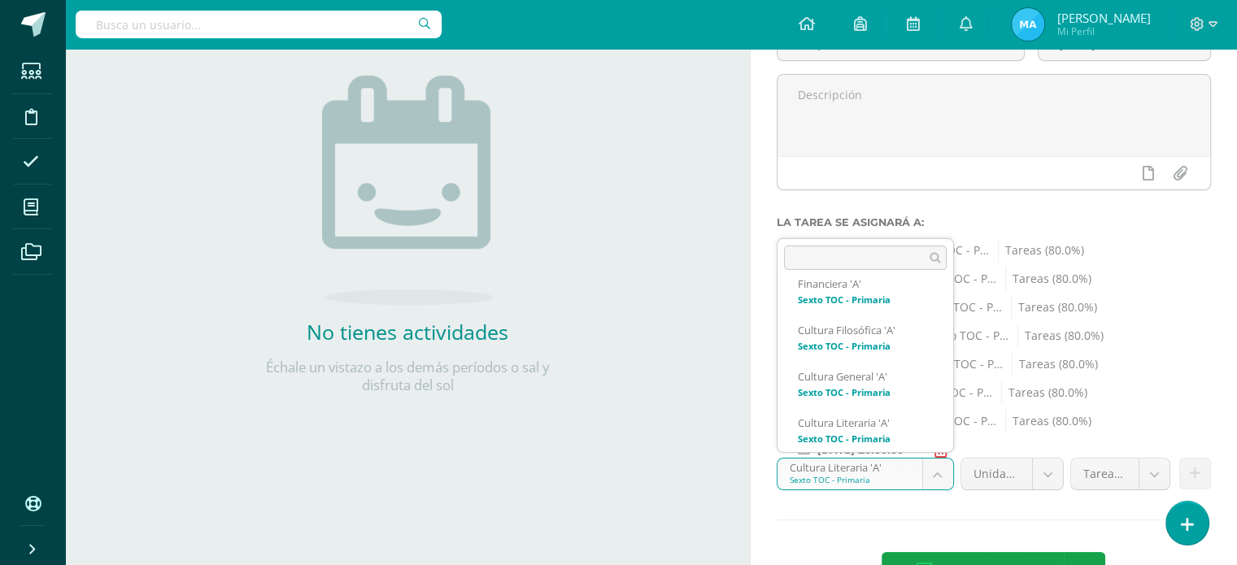
scroll to position [309, 0]
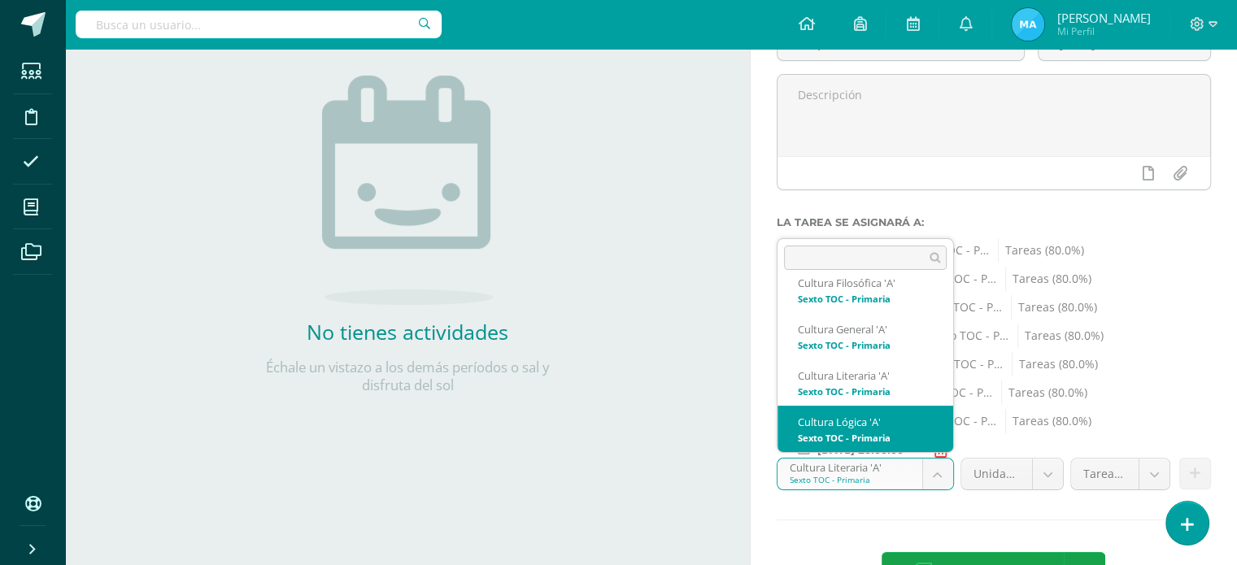
select select "138923"
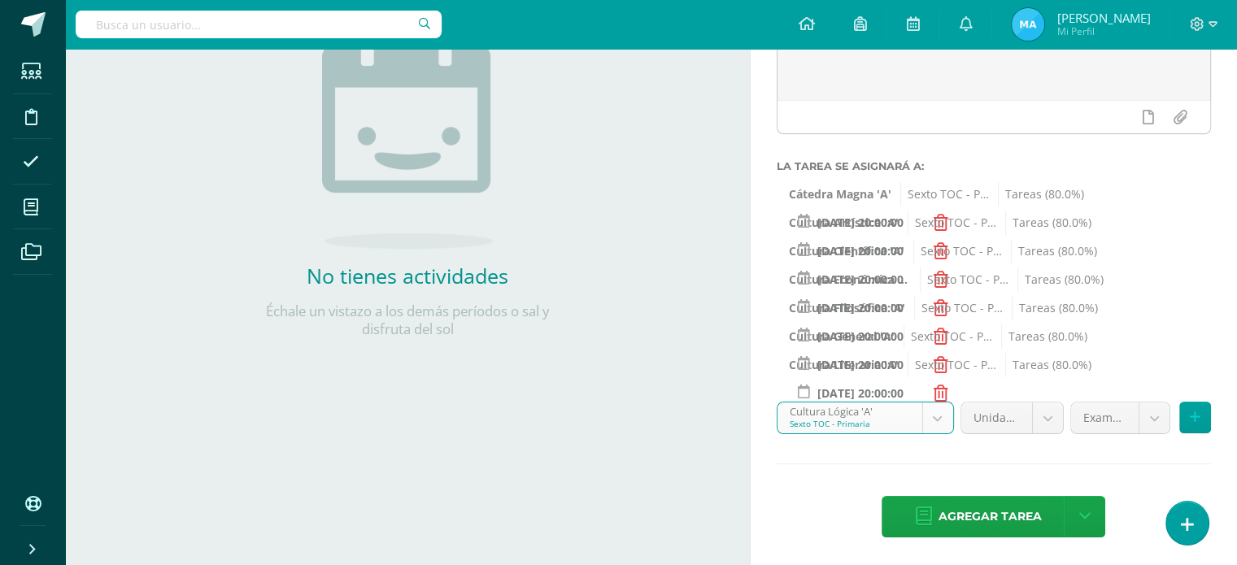
scroll to position [234, 0]
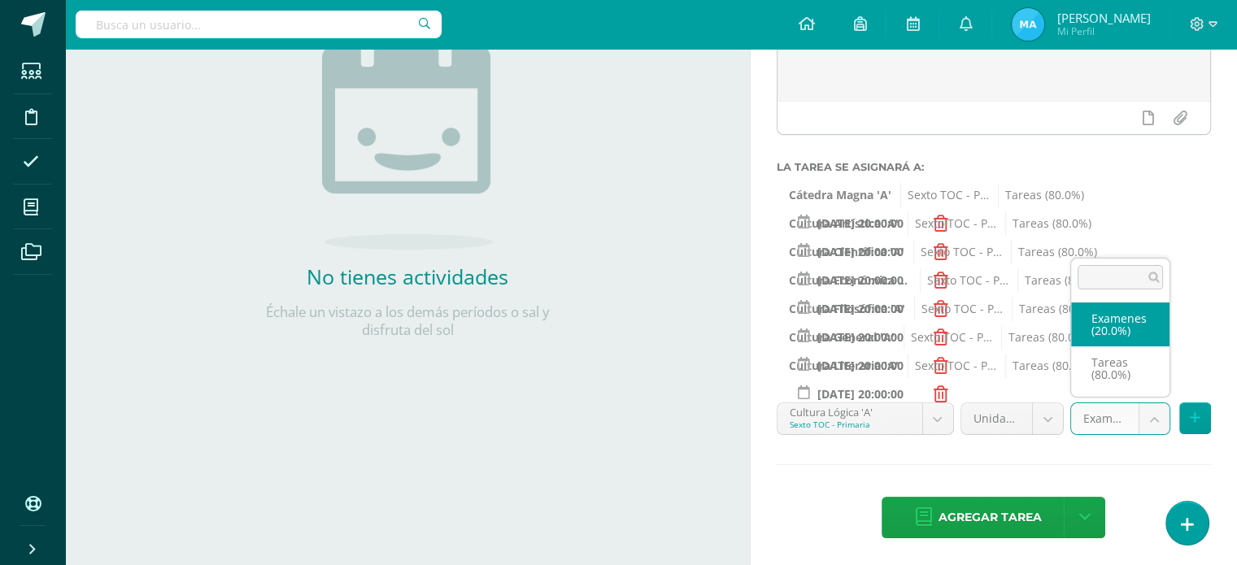
click at [1156, 331] on body "Estudiantes Disciplina Asistencia Mis cursos Archivos Soporte Ayuda Reportar un…" at bounding box center [618, 48] width 1237 height 565
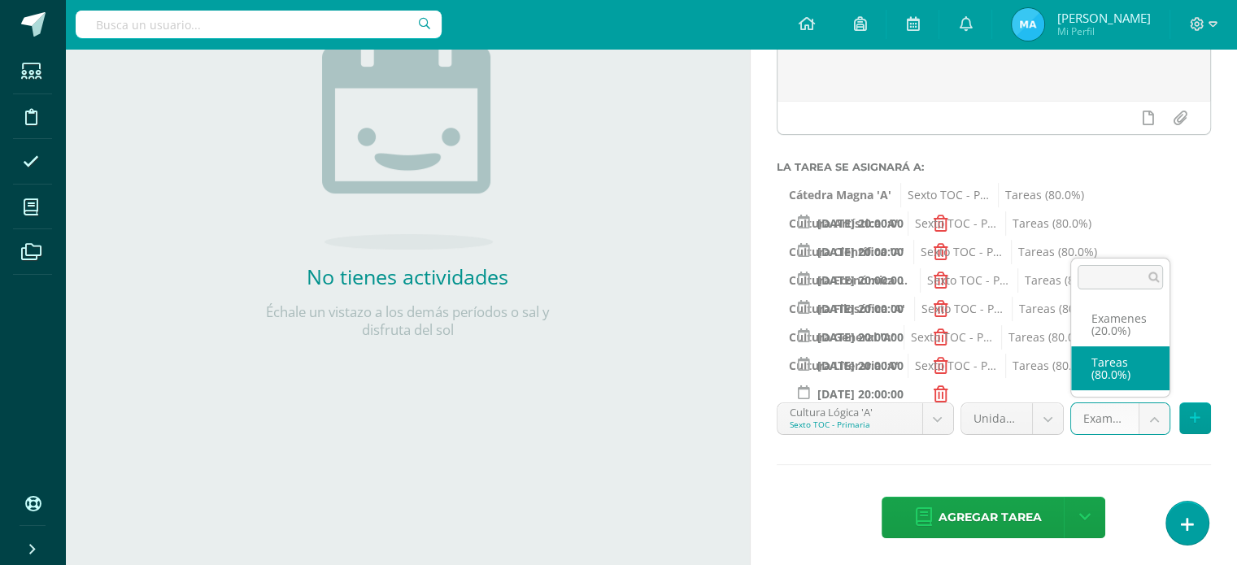
select select "138935"
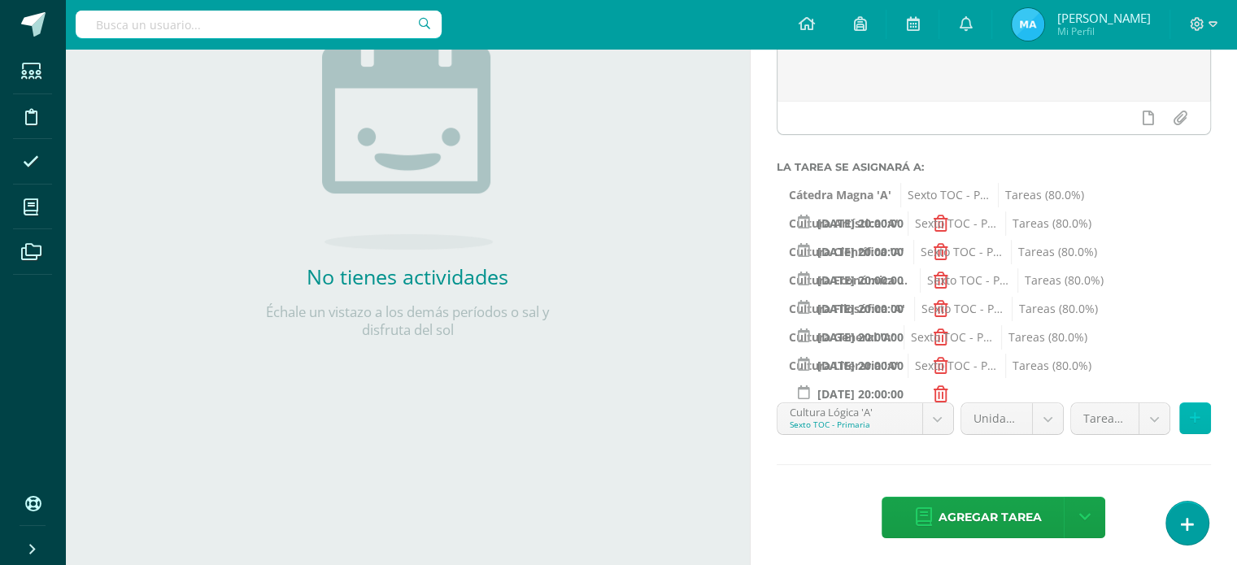
click at [1191, 416] on icon at bounding box center [1195, 419] width 11 height 14
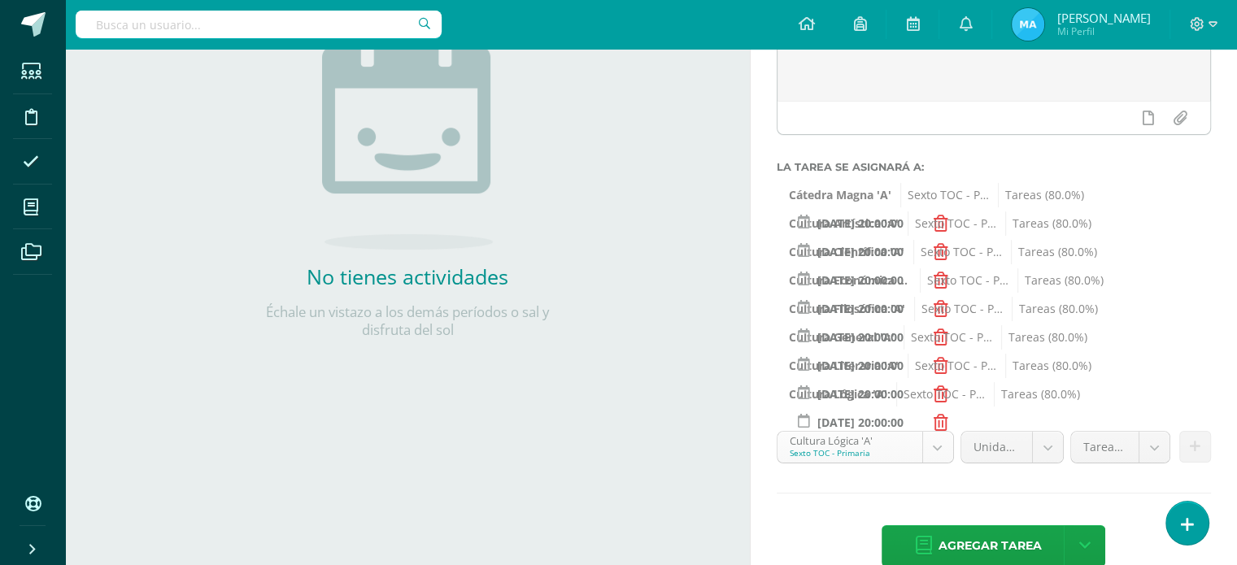
scroll to position [309, 0]
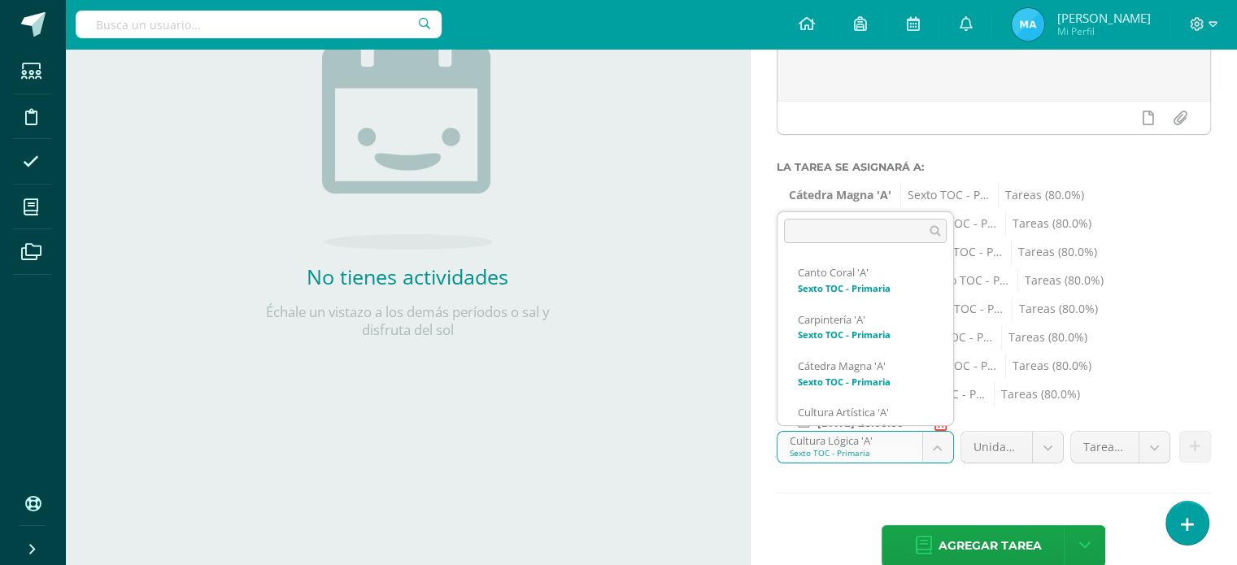
click at [939, 331] on body "Estudiantes Disciplina Asistencia Mis cursos Archivos Soporte Ayuda Reportar un…" at bounding box center [618, 48] width 1237 height 565
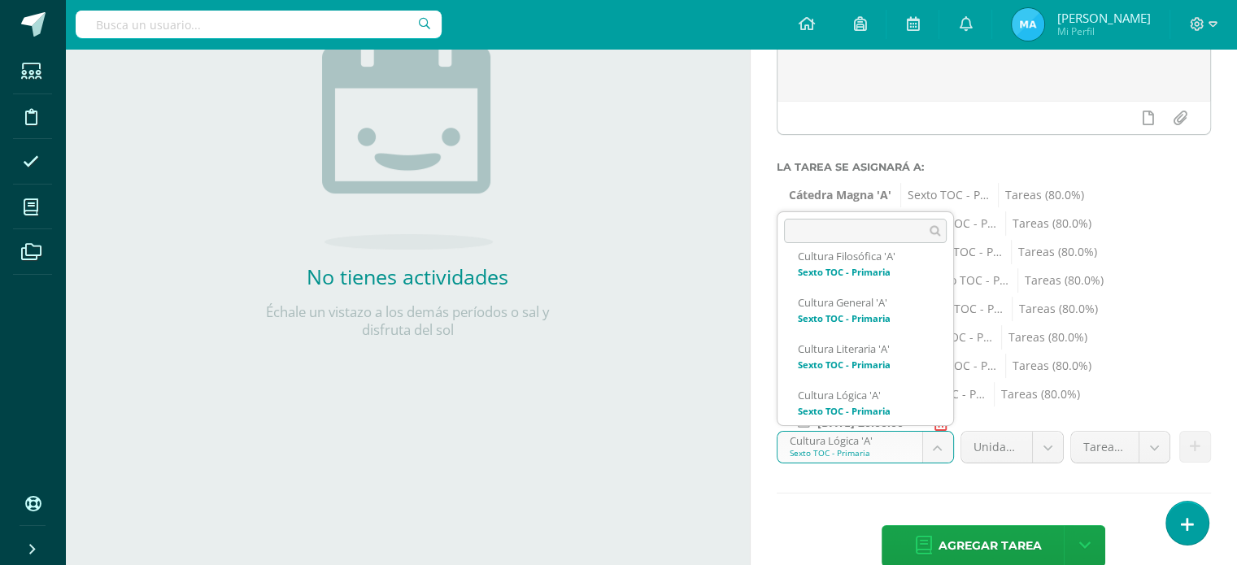
scroll to position [355, 0]
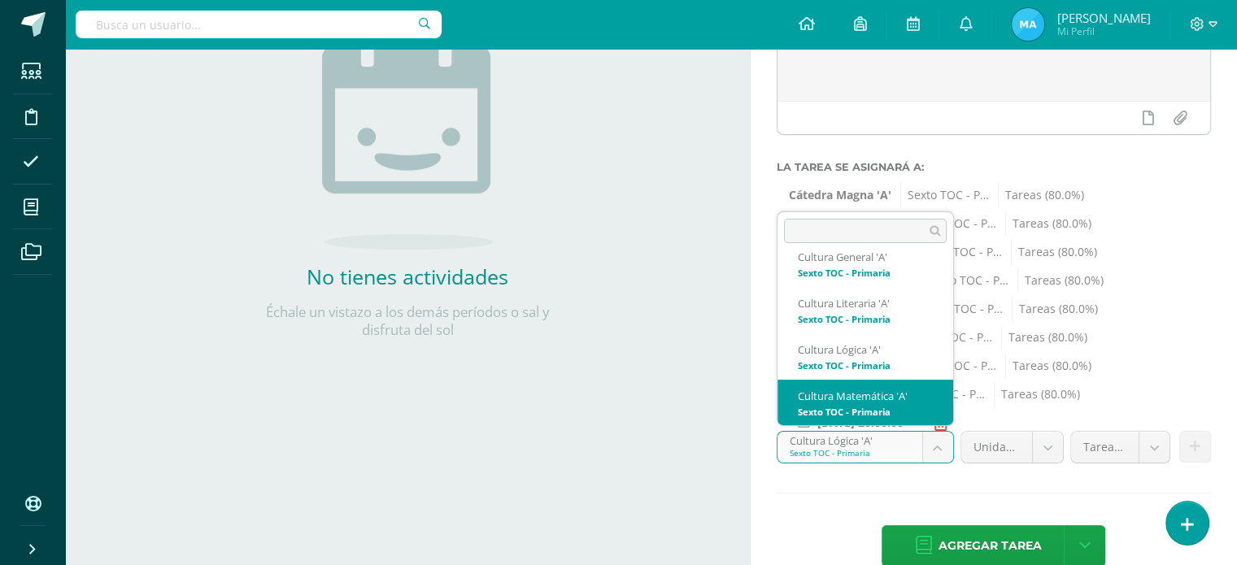
select select "138858"
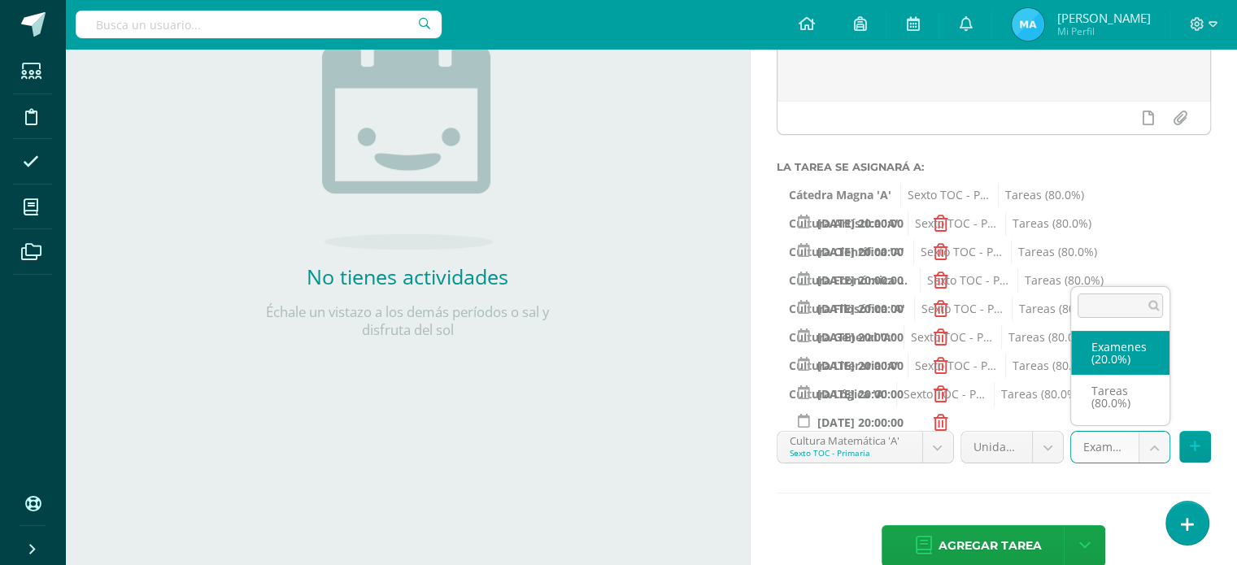
click at [1159, 331] on body "Estudiantes Disciplina Asistencia Mis cursos Archivos Soporte Ayuda Reportar un…" at bounding box center [618, 48] width 1237 height 565
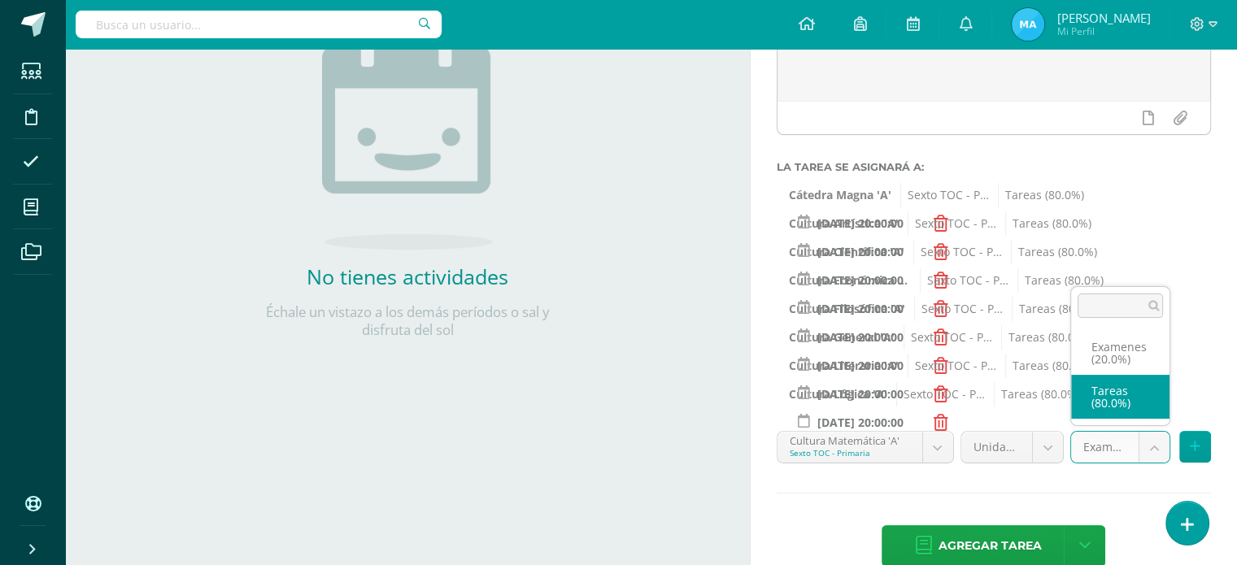
select select "138870"
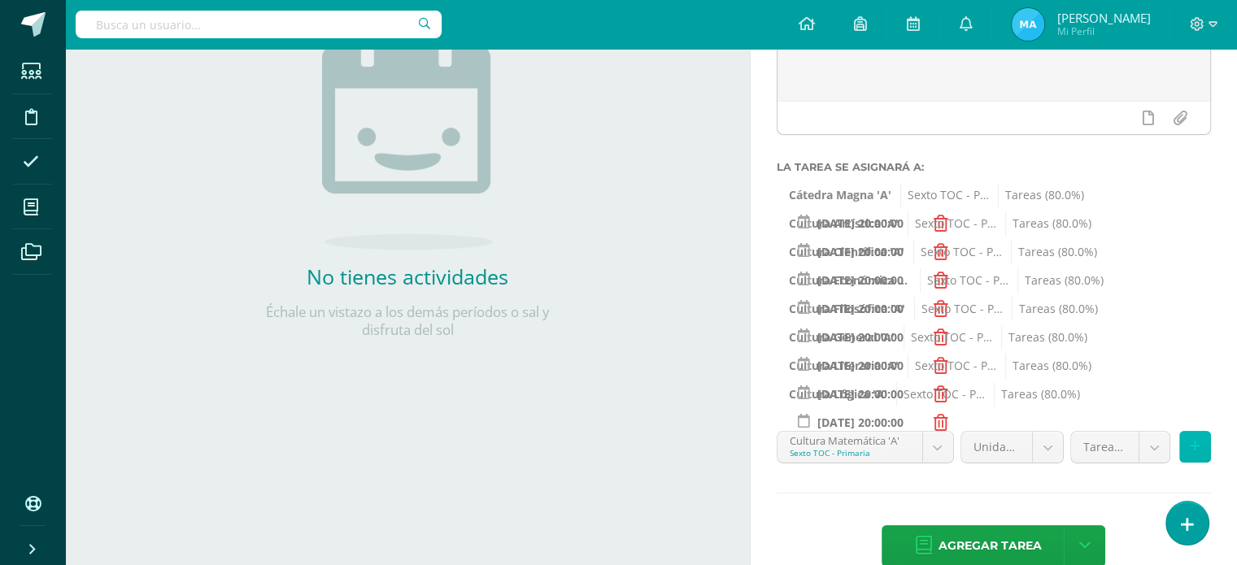
click at [1193, 440] on icon at bounding box center [1195, 447] width 11 height 14
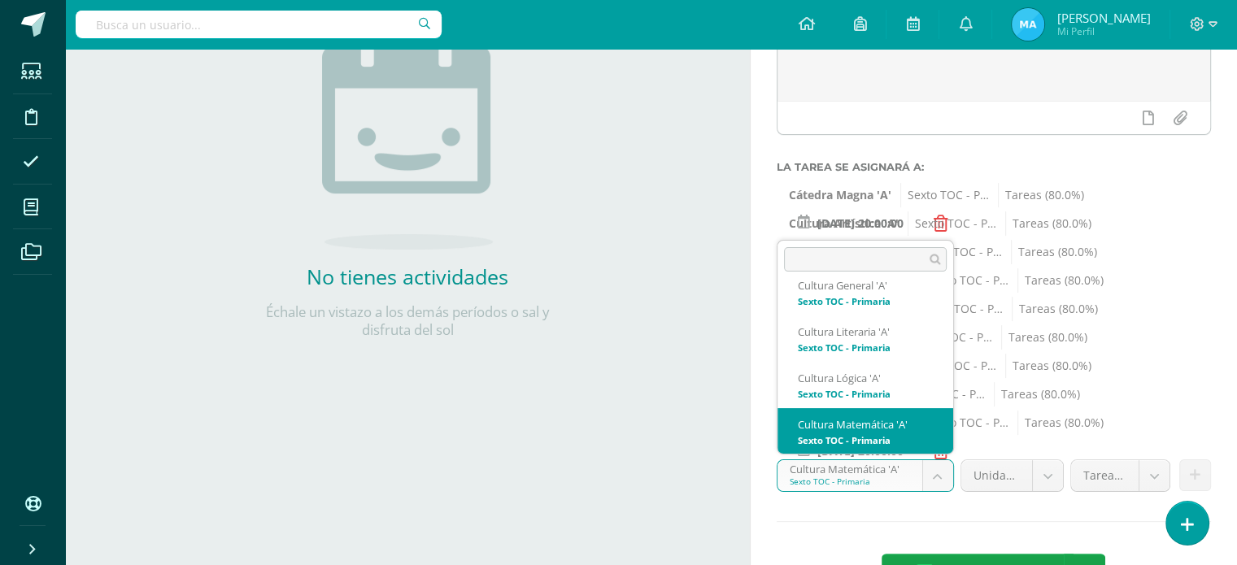
click at [941, 331] on body "Estudiantes Disciplina Asistencia Mis cursos Archivos Soporte Ayuda Reportar un…" at bounding box center [618, 48] width 1237 height 565
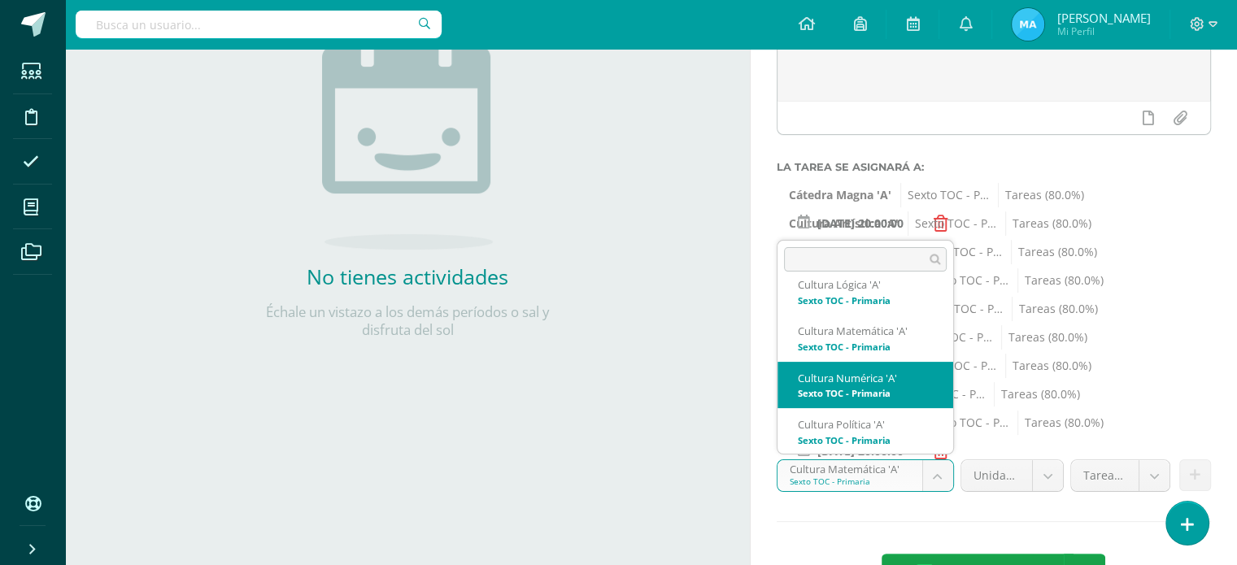
select select "138871"
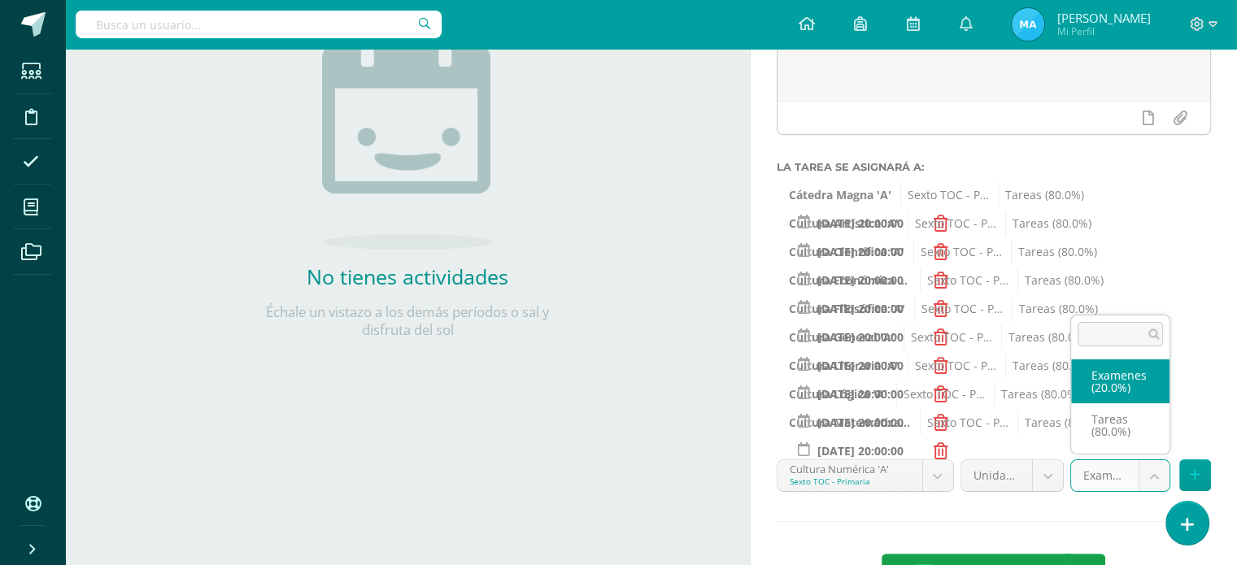
click at [1155, 331] on body "Estudiantes Disciplina Asistencia Mis cursos Archivos Soporte Ayuda Reportar un…" at bounding box center [618, 48] width 1237 height 565
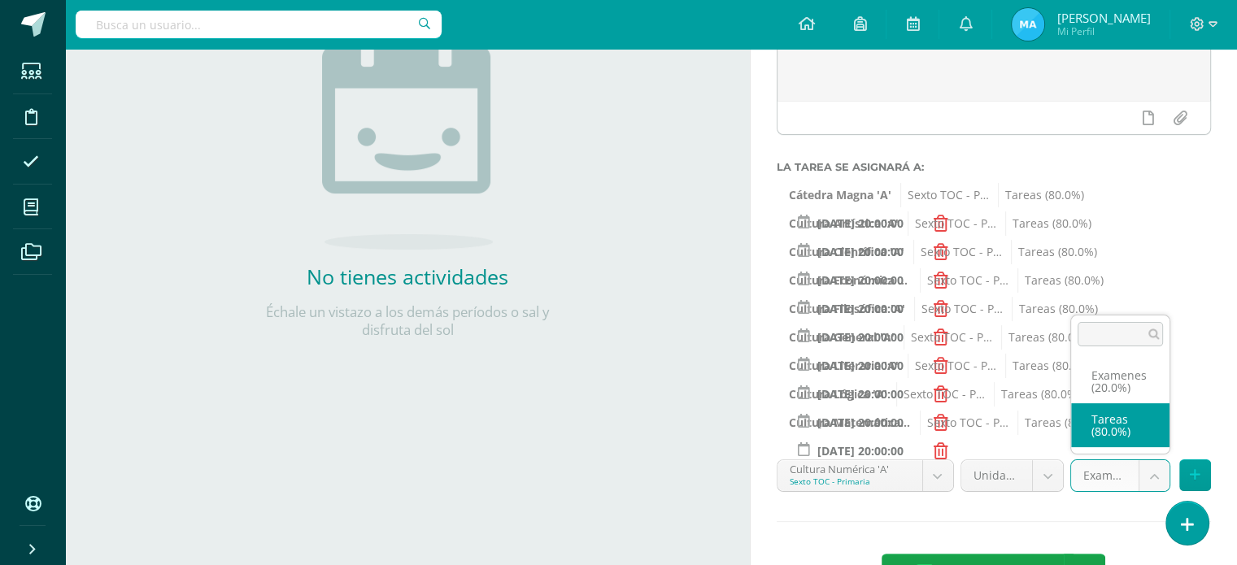
select select "138883"
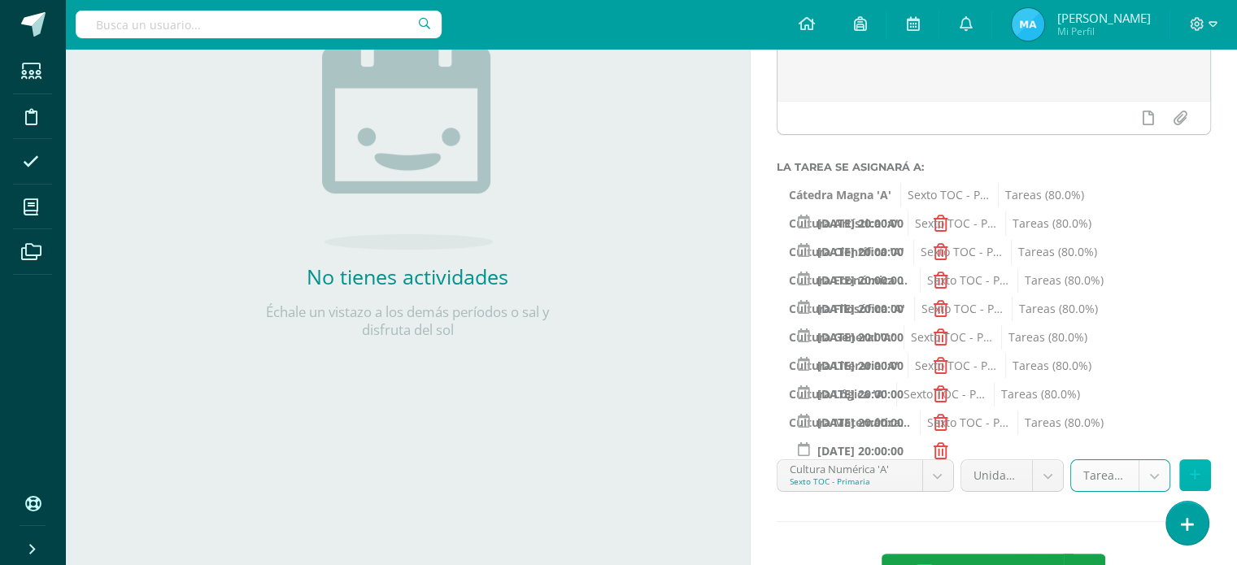
click at [1197, 471] on icon at bounding box center [1195, 476] width 11 height 14
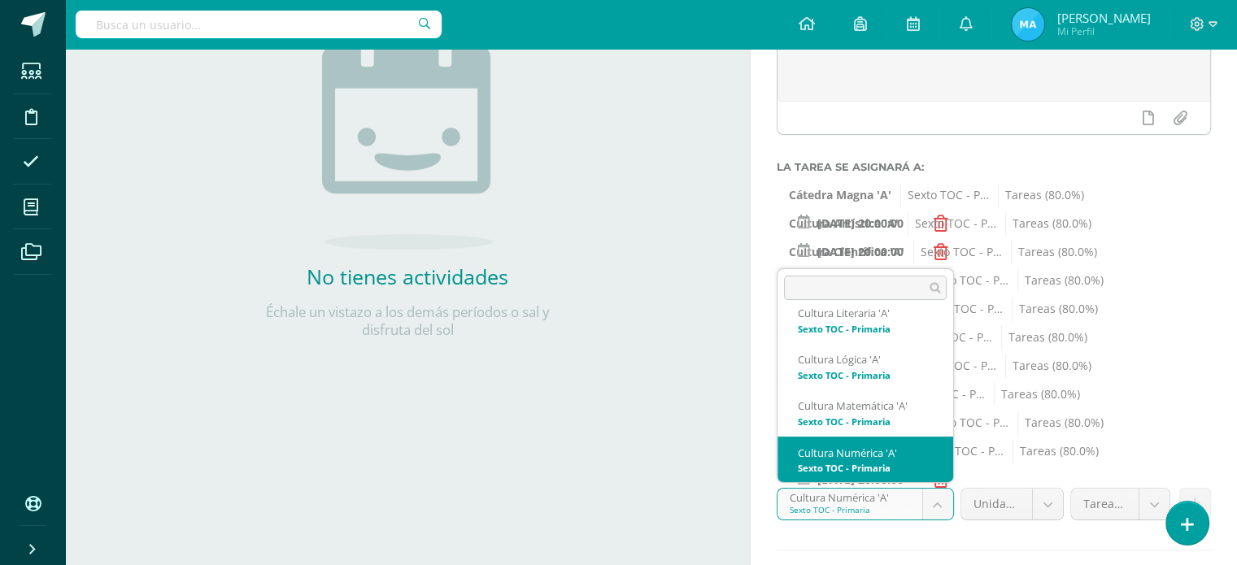
click at [941, 331] on body "Estudiantes Disciplina Asistencia Mis cursos Archivos Soporte Ayuda Reportar un…" at bounding box center [618, 48] width 1237 height 565
select select "138949"
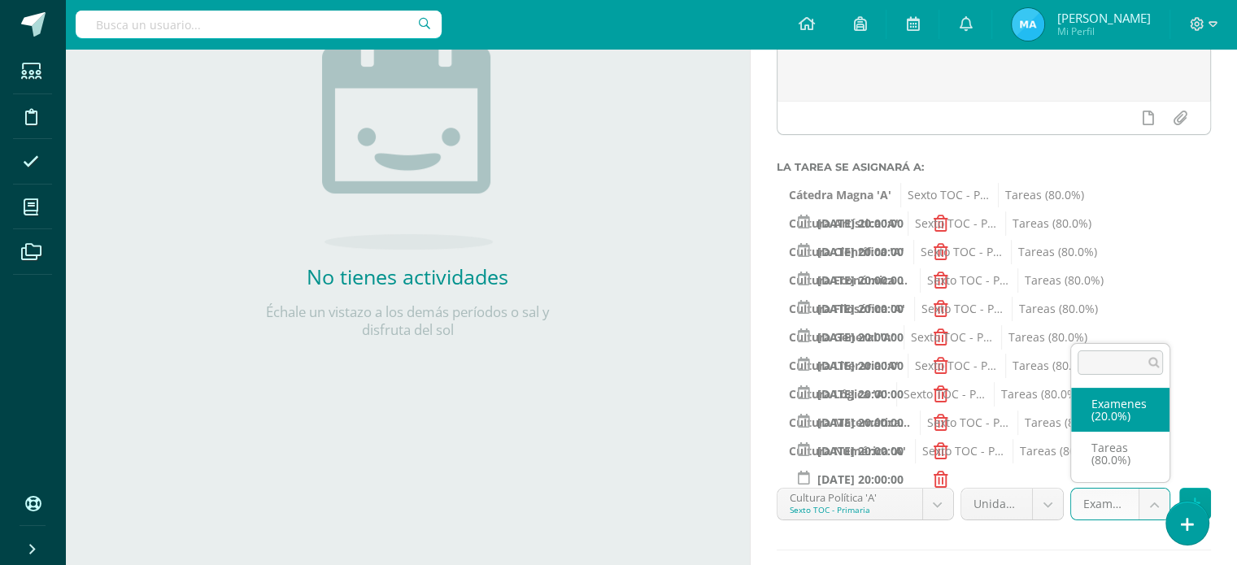
click at [1149, 331] on body "Estudiantes Disciplina Asistencia Mis cursos Archivos Soporte Ayuda Reportar un…" at bounding box center [618, 48] width 1237 height 565
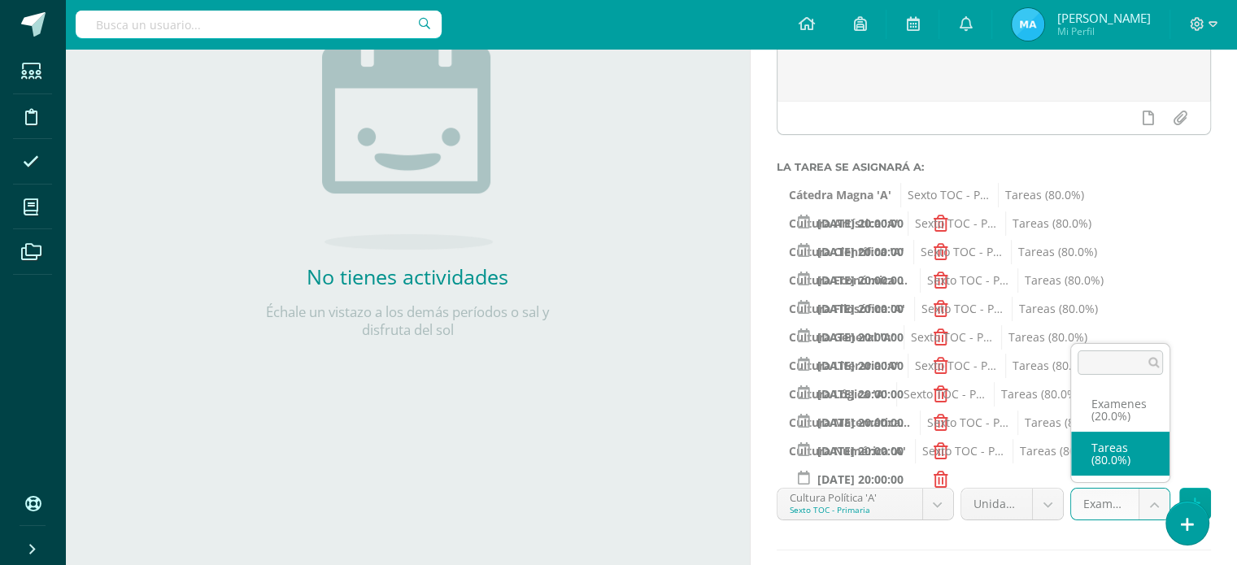
select select "138961"
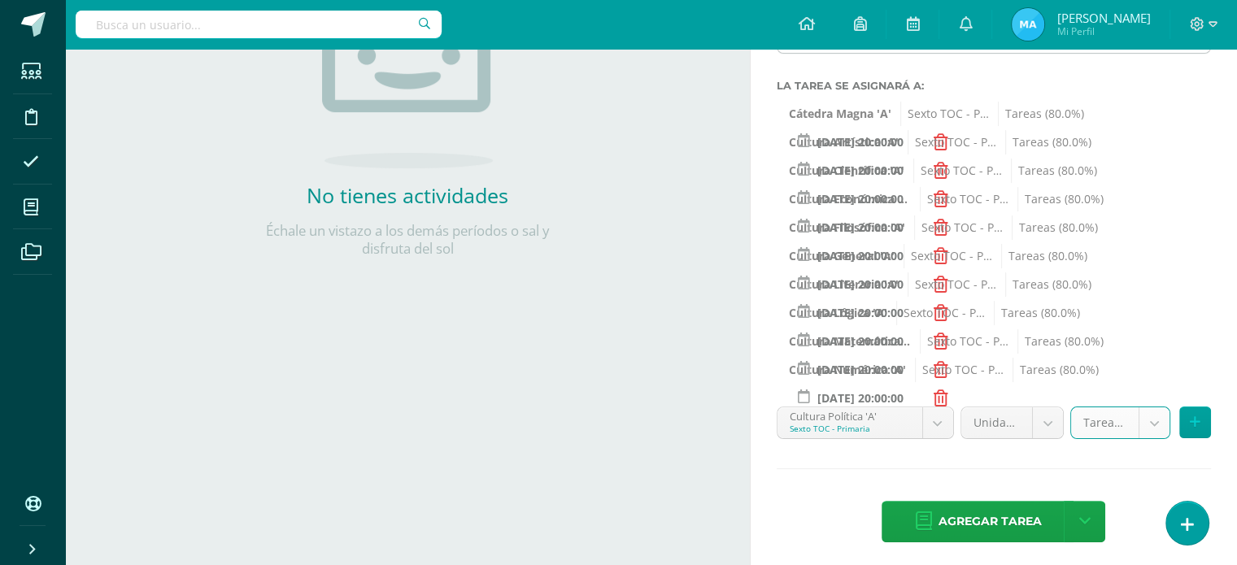
scroll to position [321, 0]
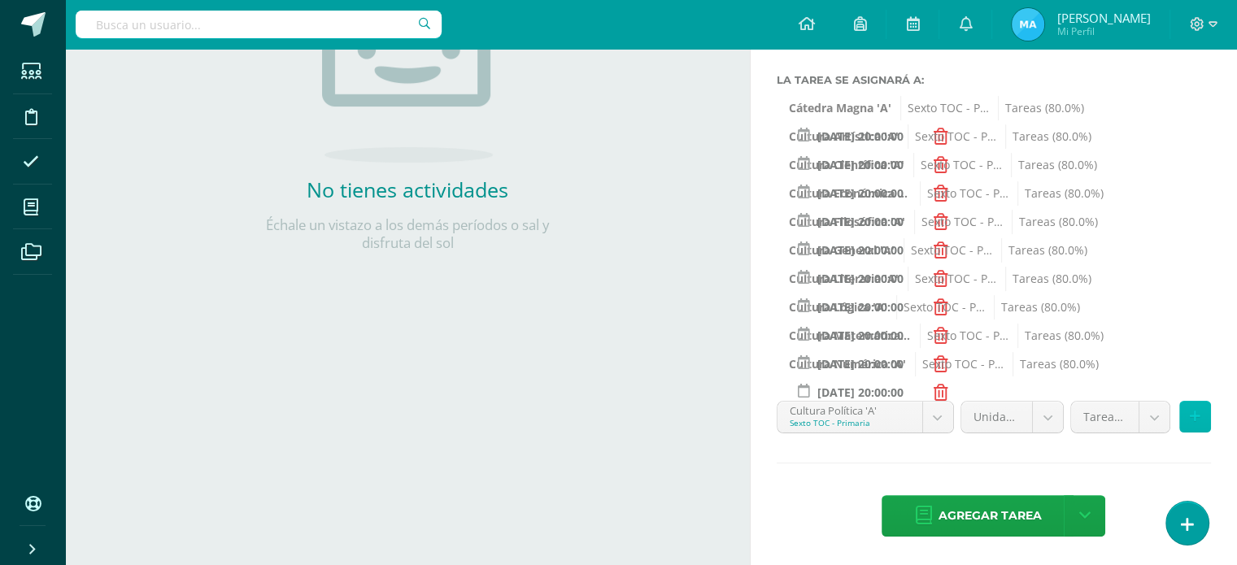
click at [1198, 408] on button at bounding box center [1196, 417] width 32 height 32
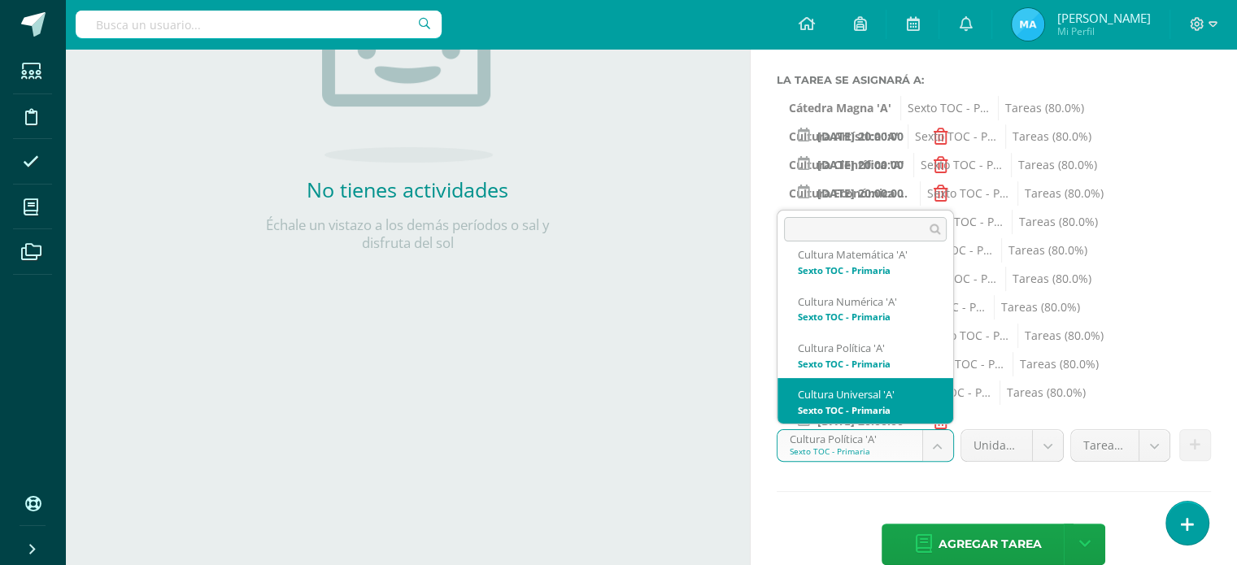
scroll to position [541, 0]
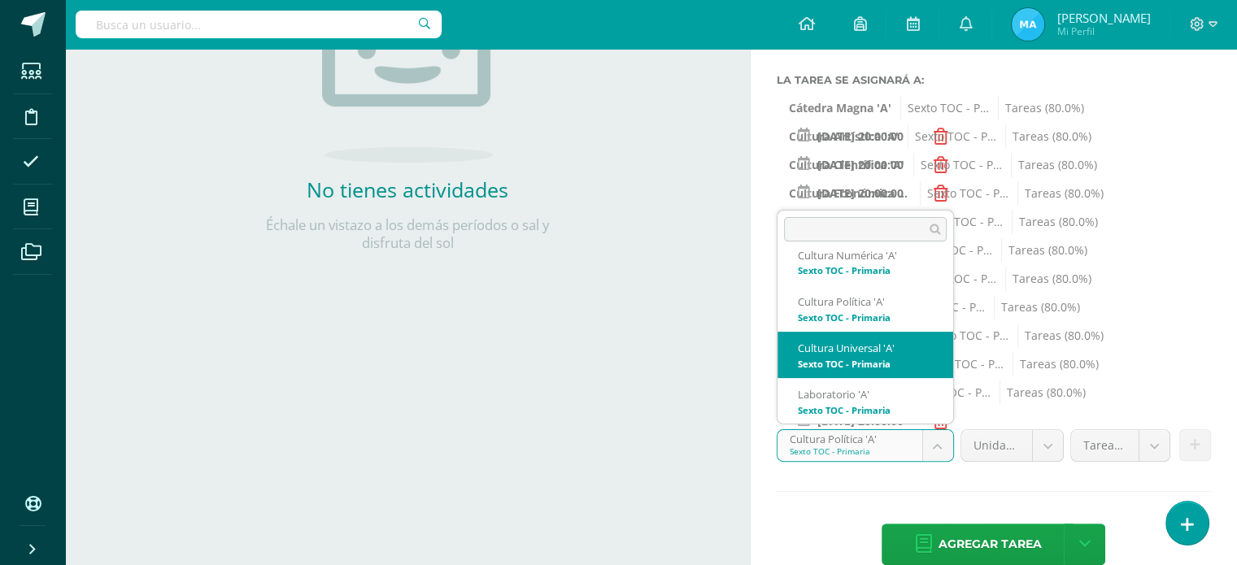
select select "139079"
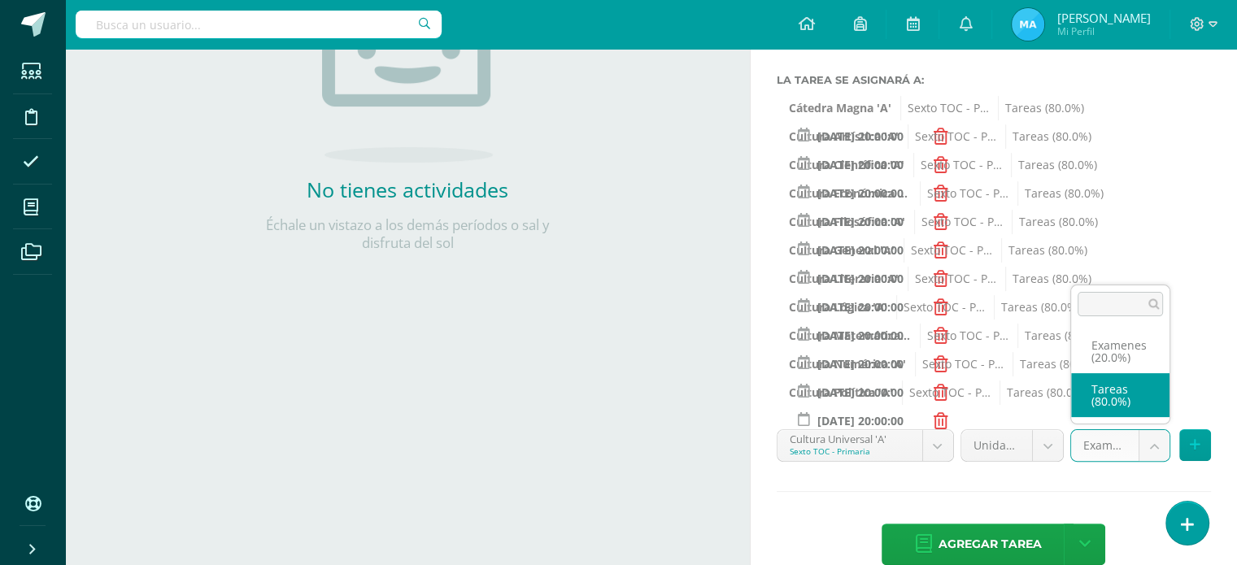
select select "139091"
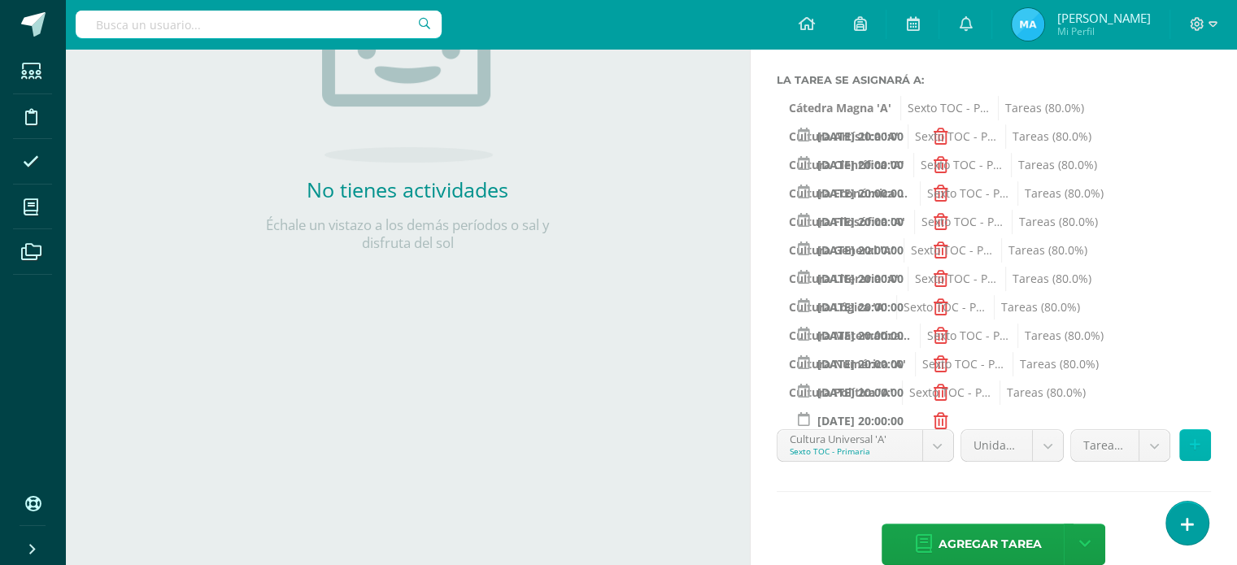
click at [1198, 447] on icon at bounding box center [1195, 446] width 11 height 14
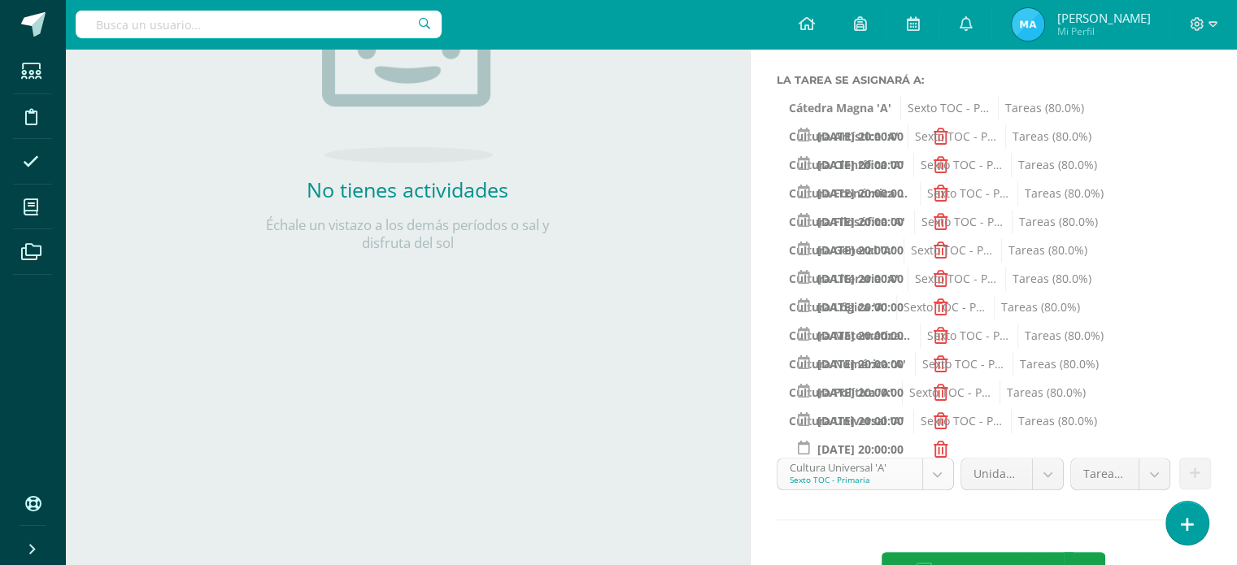
scroll to position [495, 0]
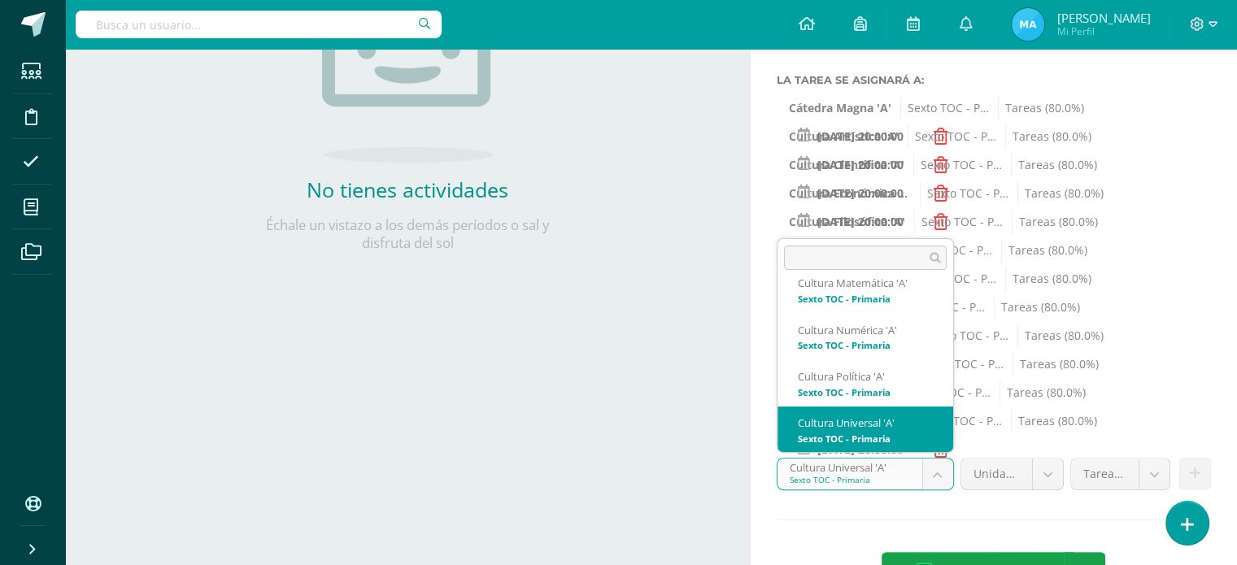
scroll to position [541, 0]
select select "138936"
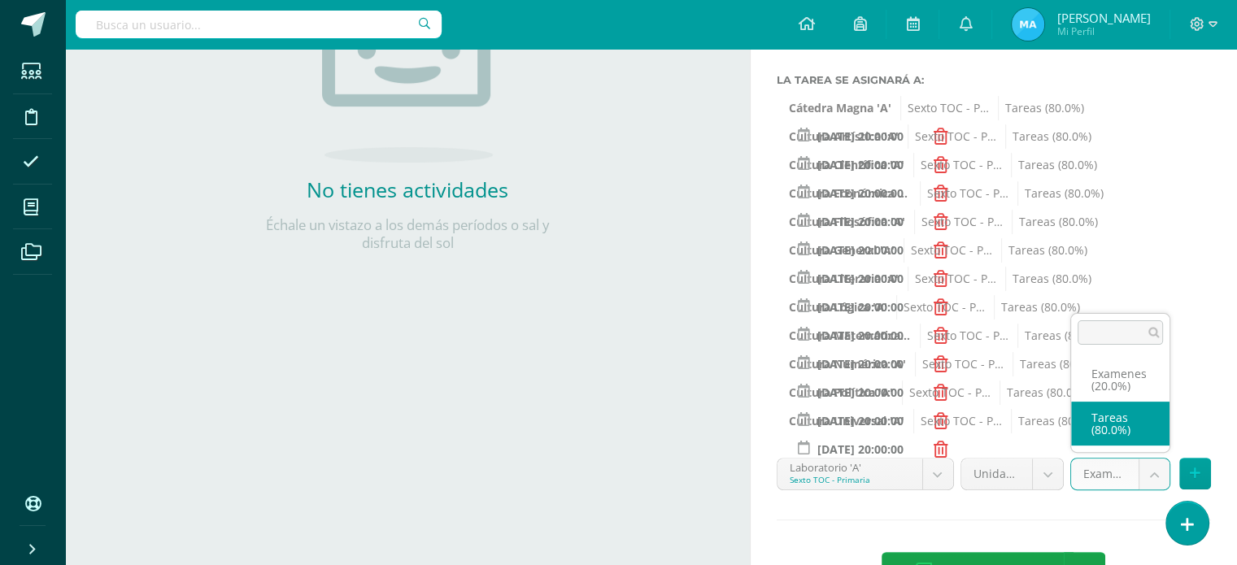
select select "138948"
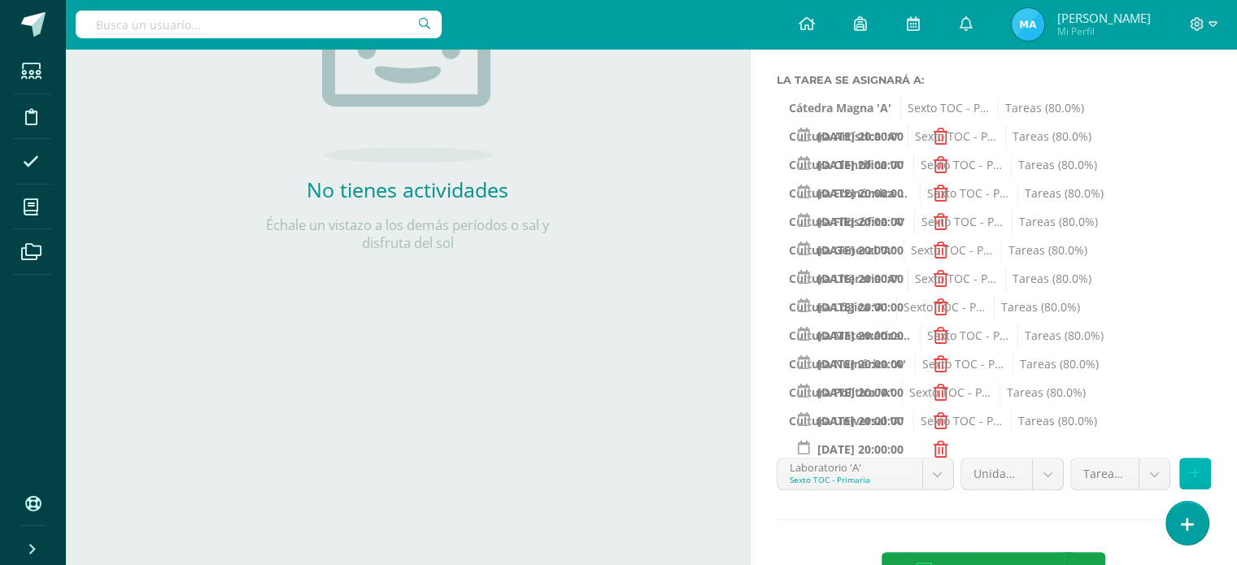
click at [1191, 460] on button at bounding box center [1196, 474] width 32 height 32
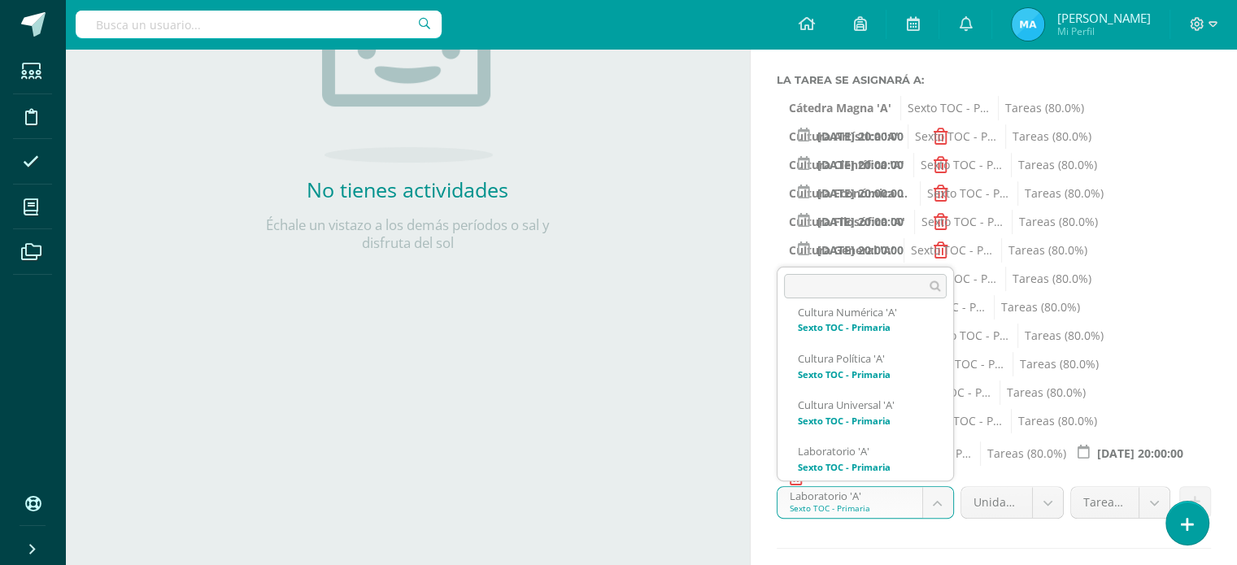
scroll to position [615, 0]
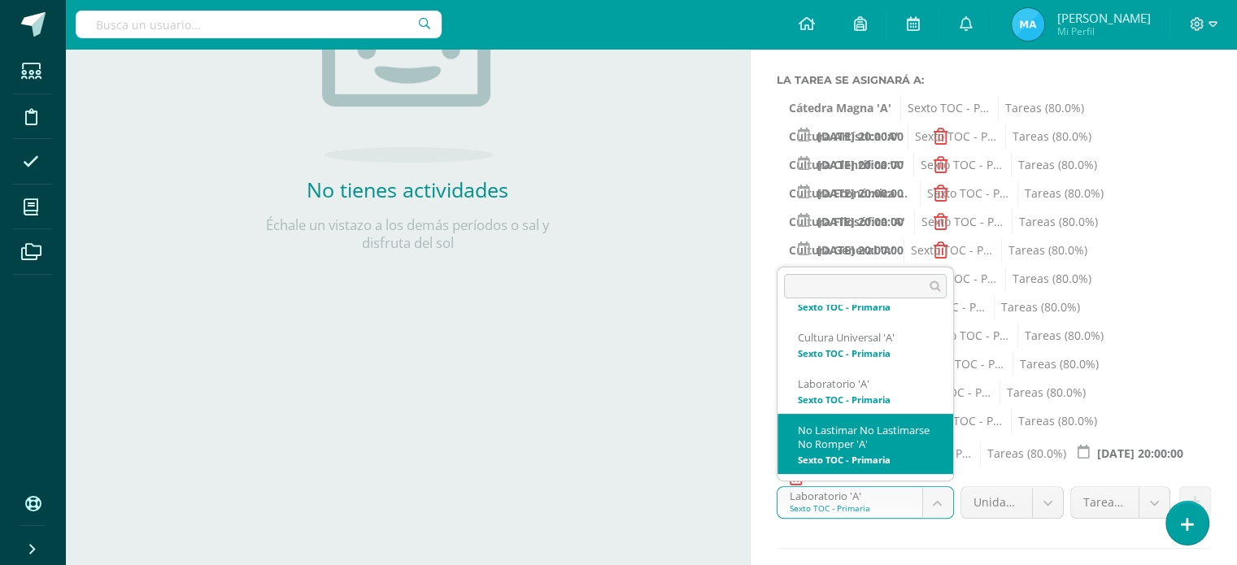
select select "138884"
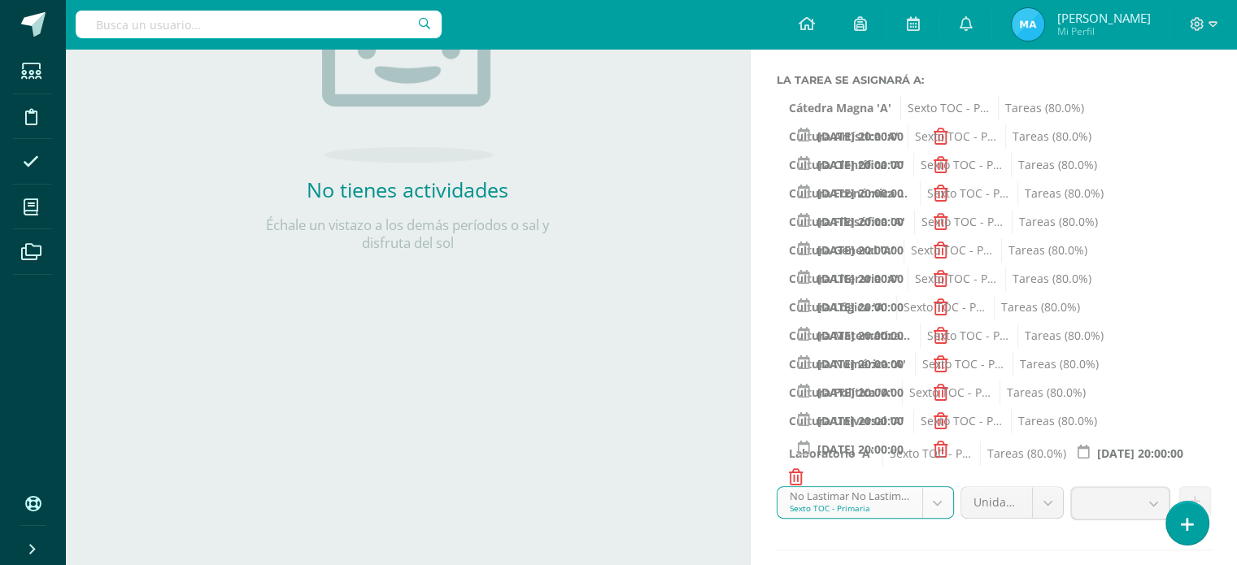
scroll to position [407, 0]
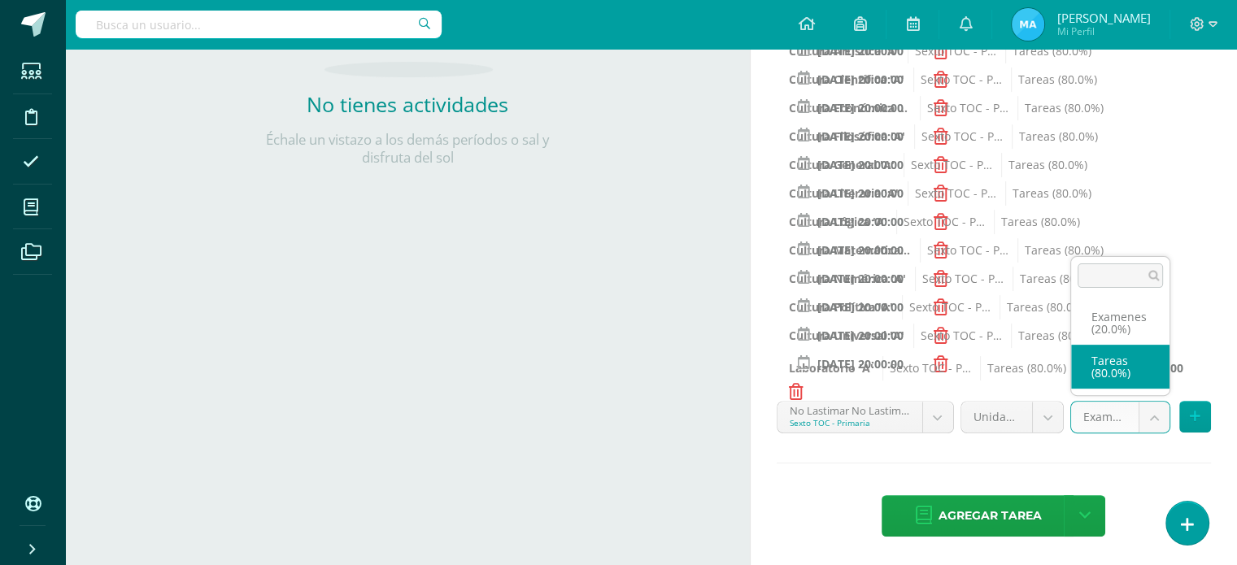
select select "138896"
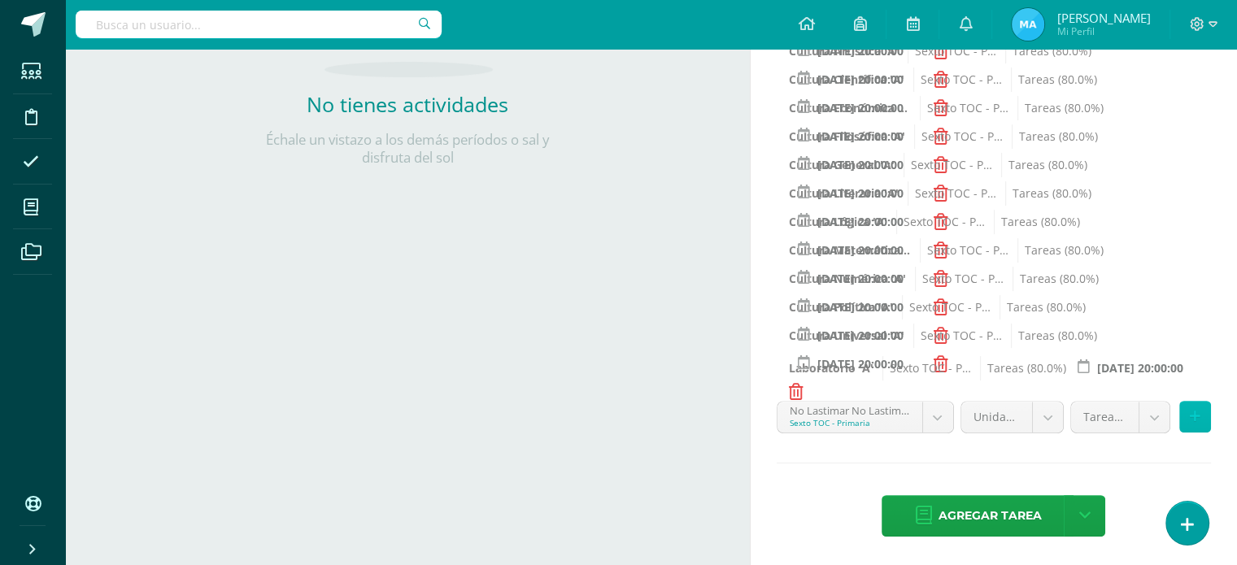
click at [1196, 414] on icon at bounding box center [1195, 417] width 11 height 14
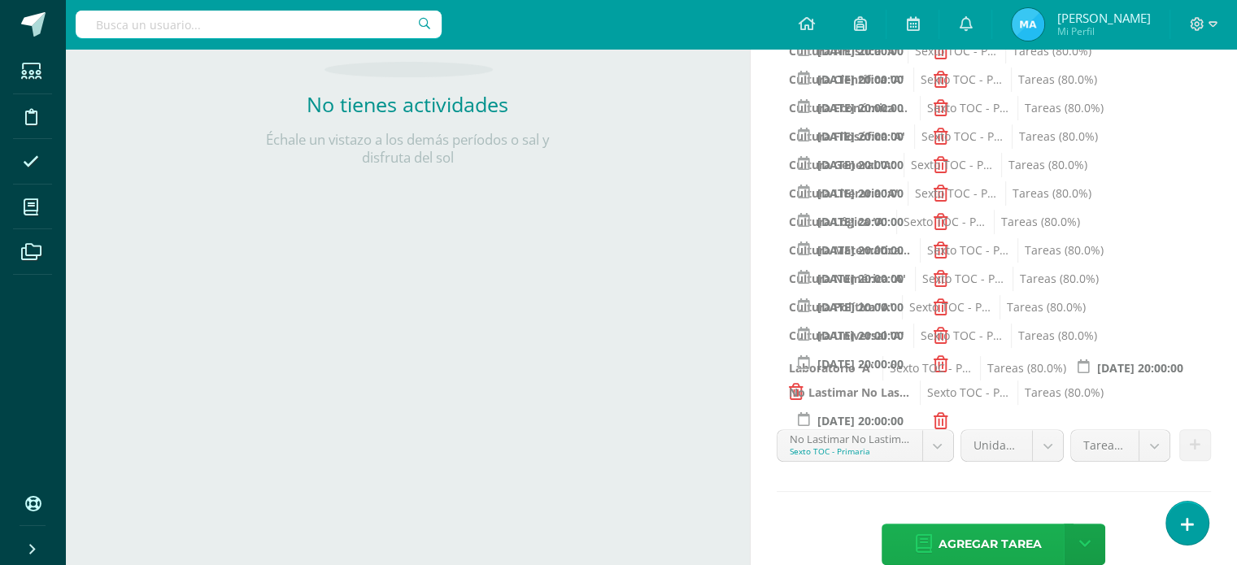
click at [996, 540] on span "Agregar tarea" at bounding box center [989, 545] width 103 height 40
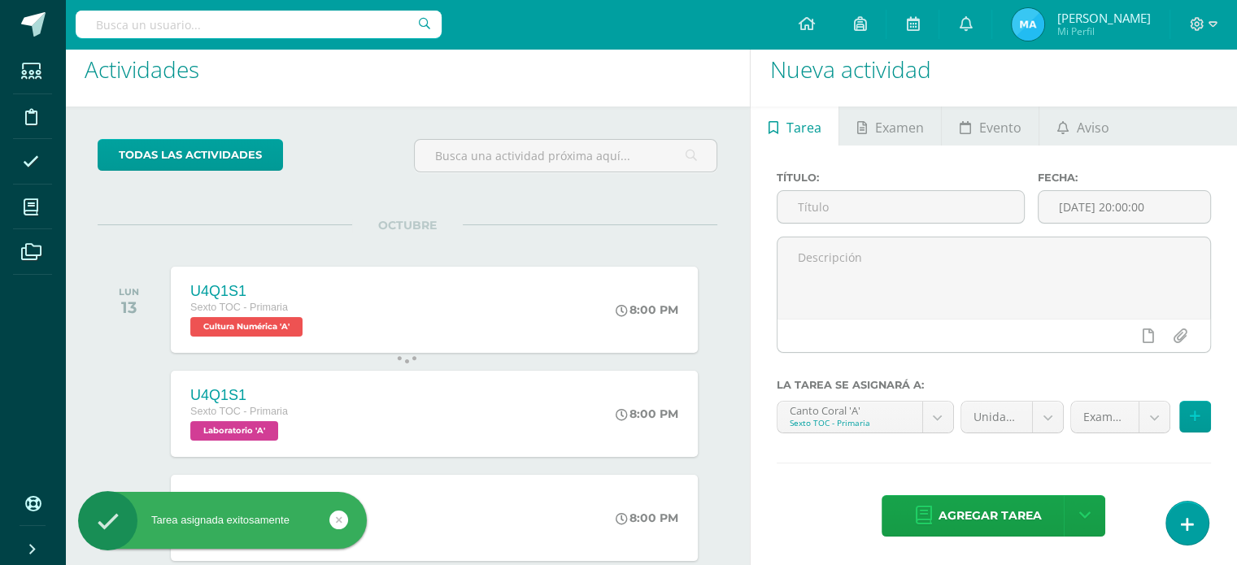
scroll to position [17, 0]
